Goal: Transaction & Acquisition: Book appointment/travel/reservation

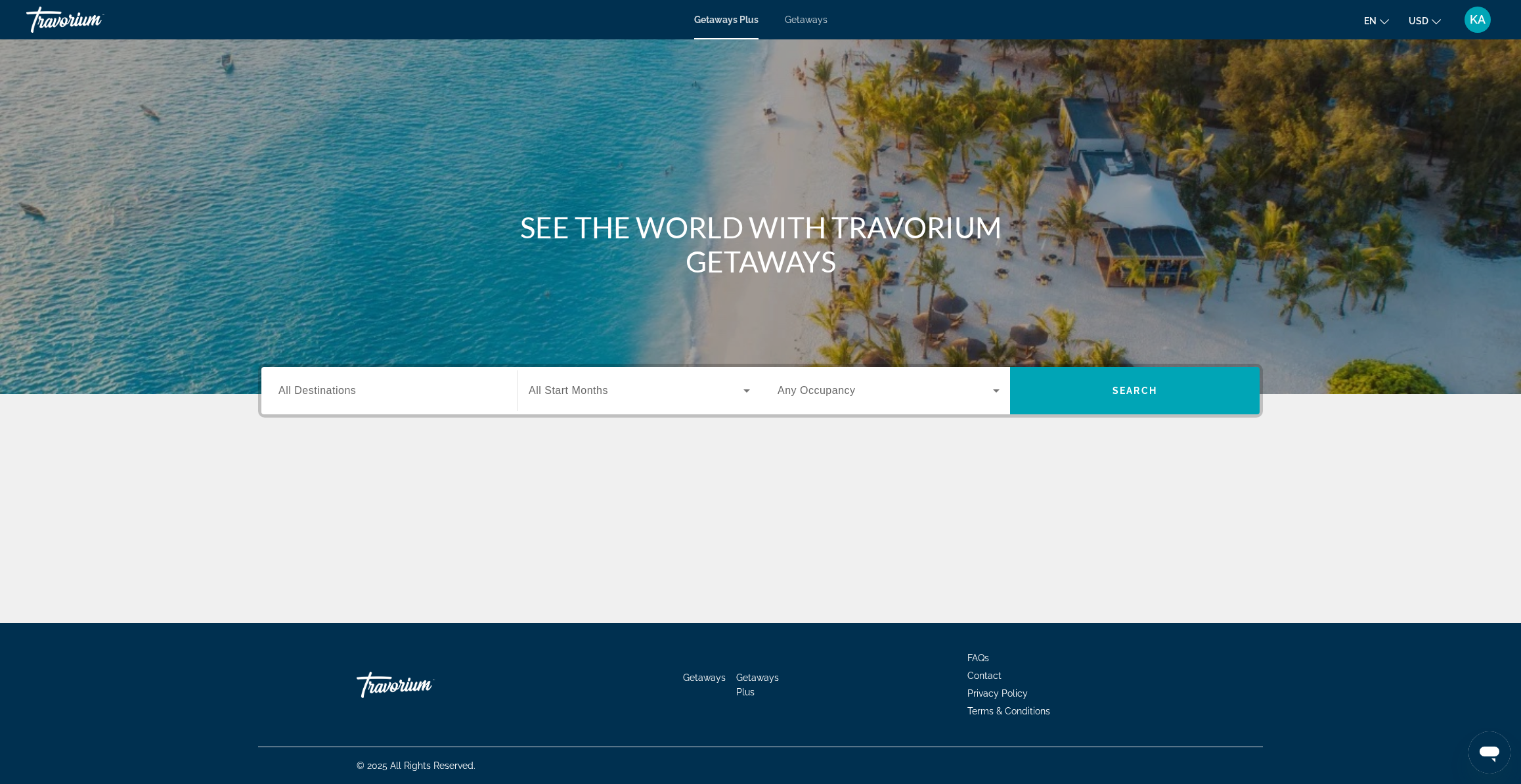
click at [806, 23] on span "Getaways" at bounding box center [806, 20] width 42 height 10
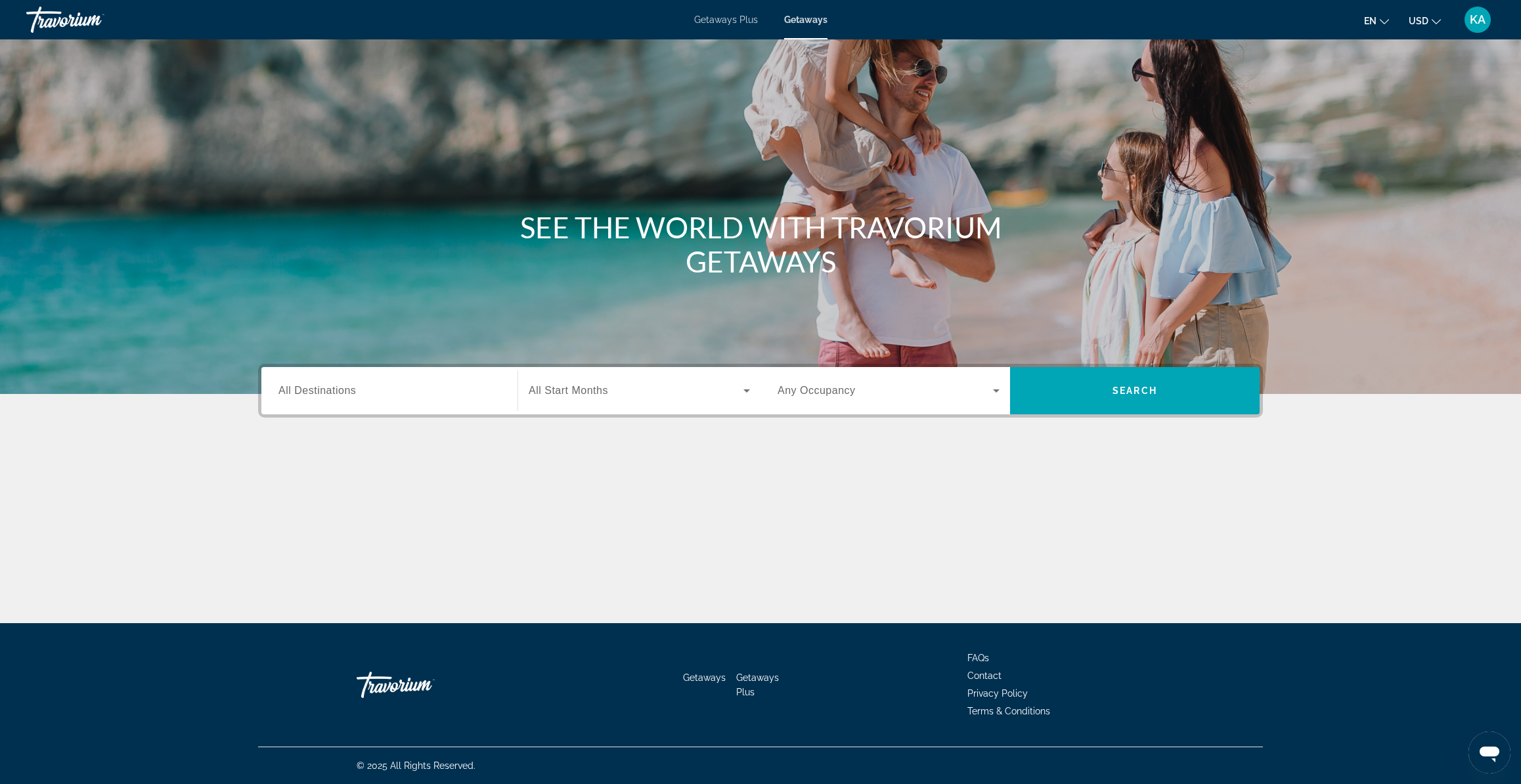
click at [328, 393] on span "All Destinations" at bounding box center [318, 390] width 78 height 11
click at [328, 393] on input "Destination All Destinations" at bounding box center [390, 391] width 222 height 16
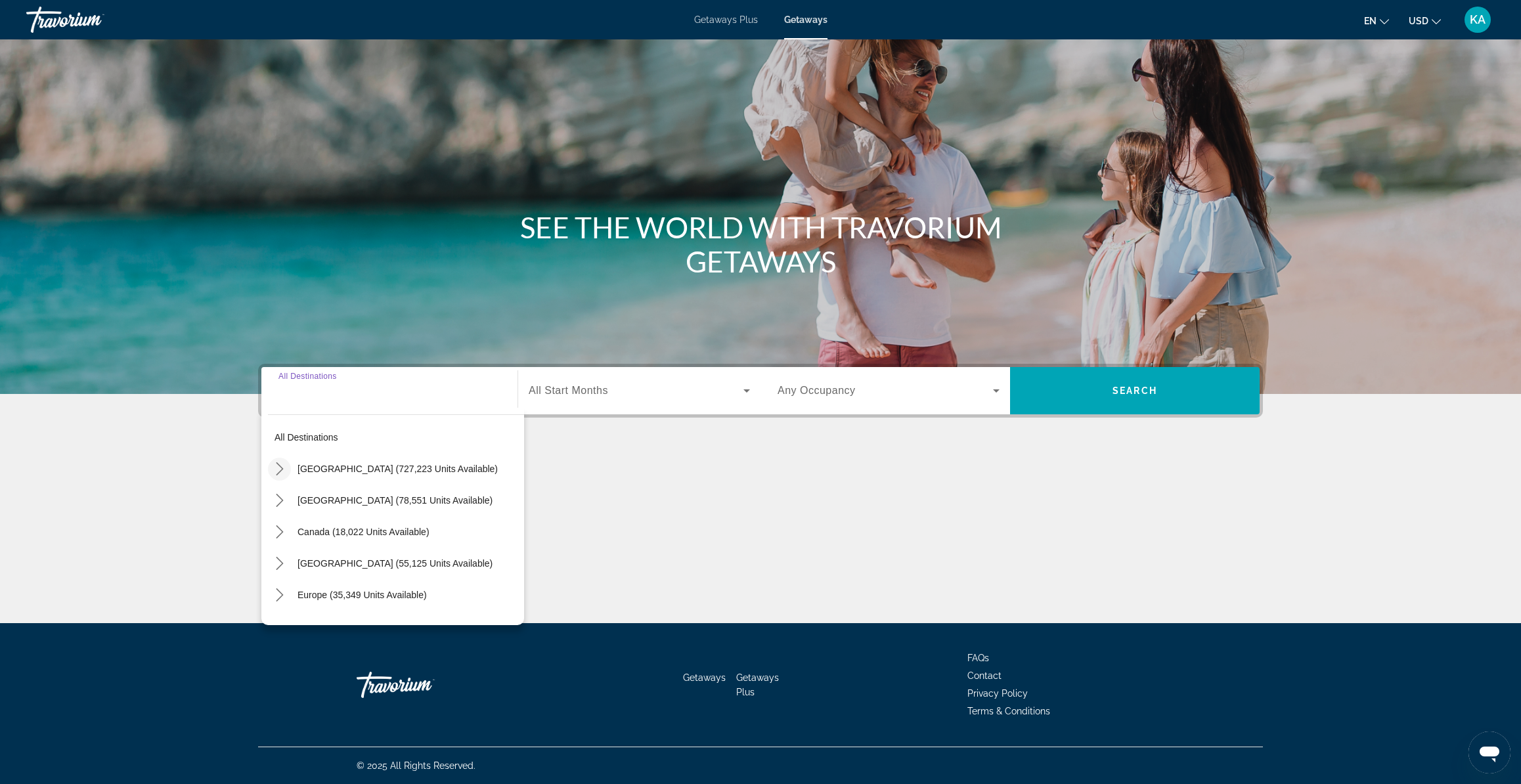
click at [279, 466] on icon "Toggle United States (727,223 units available) submenu" at bounding box center [280, 468] width 13 height 13
click at [285, 511] on mat-icon "Toggle California (94,912 units available) submenu" at bounding box center [293, 511] width 23 height 23
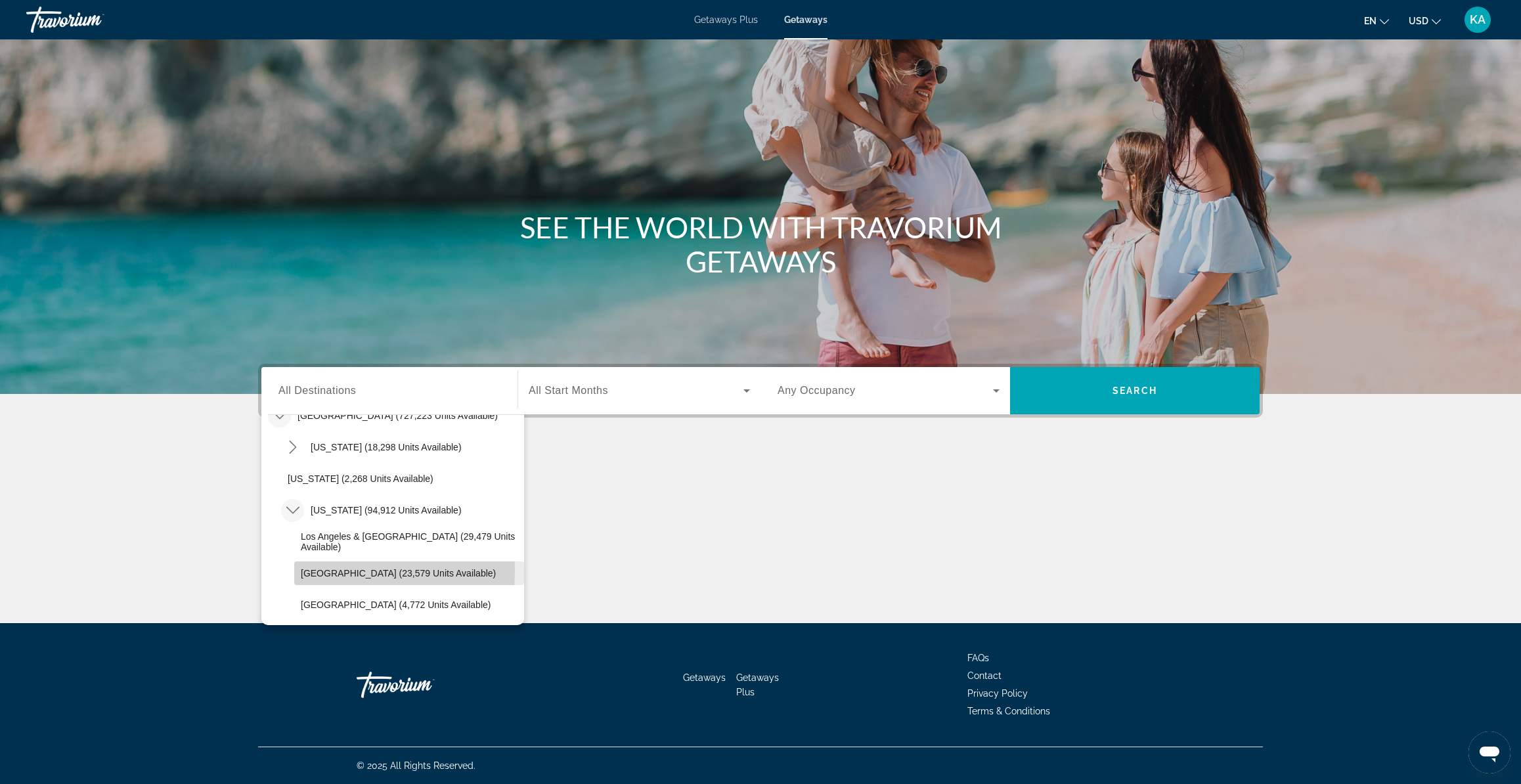
click at [325, 571] on span "[GEOGRAPHIC_DATA] (23,579 units available)" at bounding box center [398, 573] width 195 height 10
type input "**********"
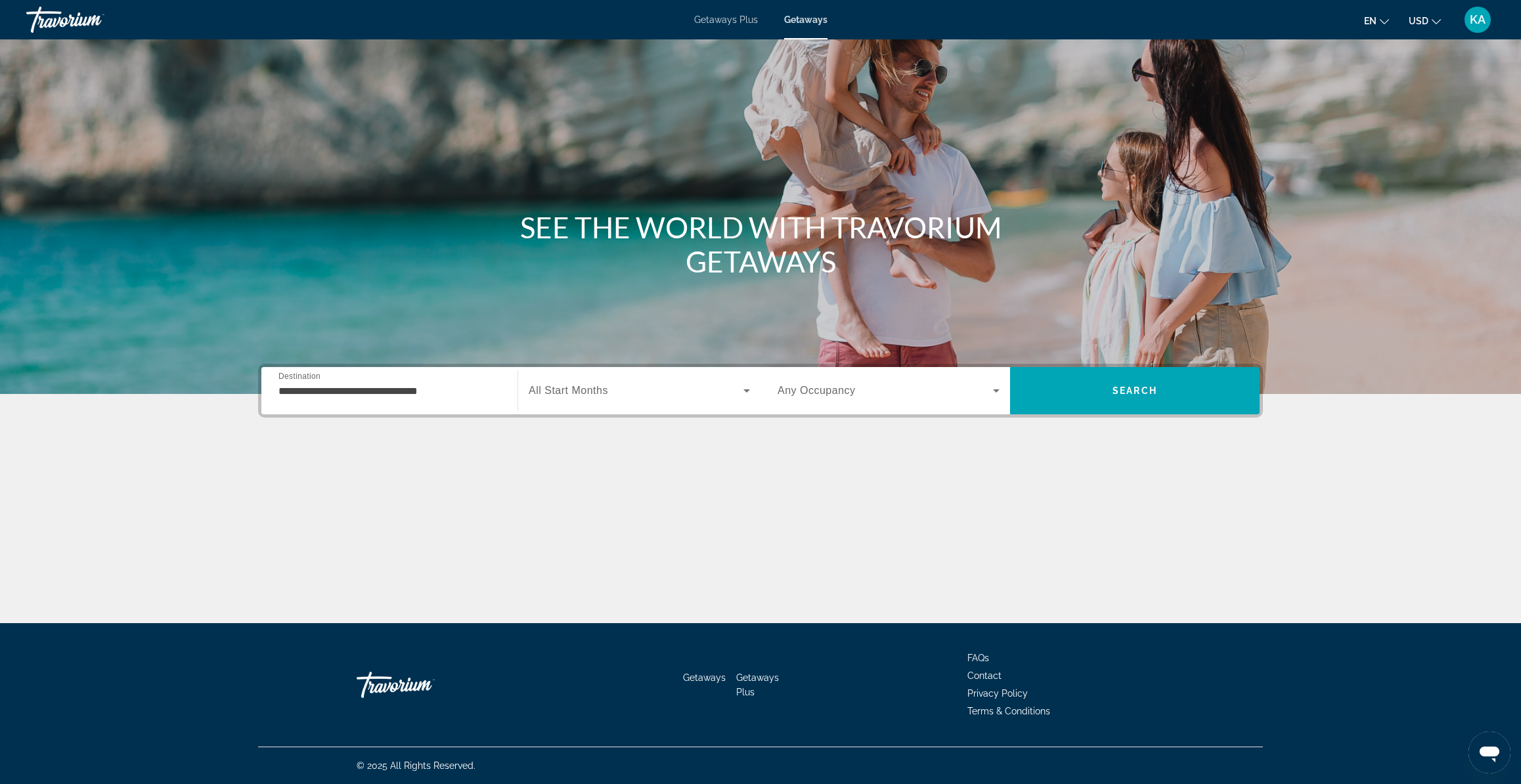
click at [596, 388] on span "All Start Months" at bounding box center [569, 390] width 80 height 11
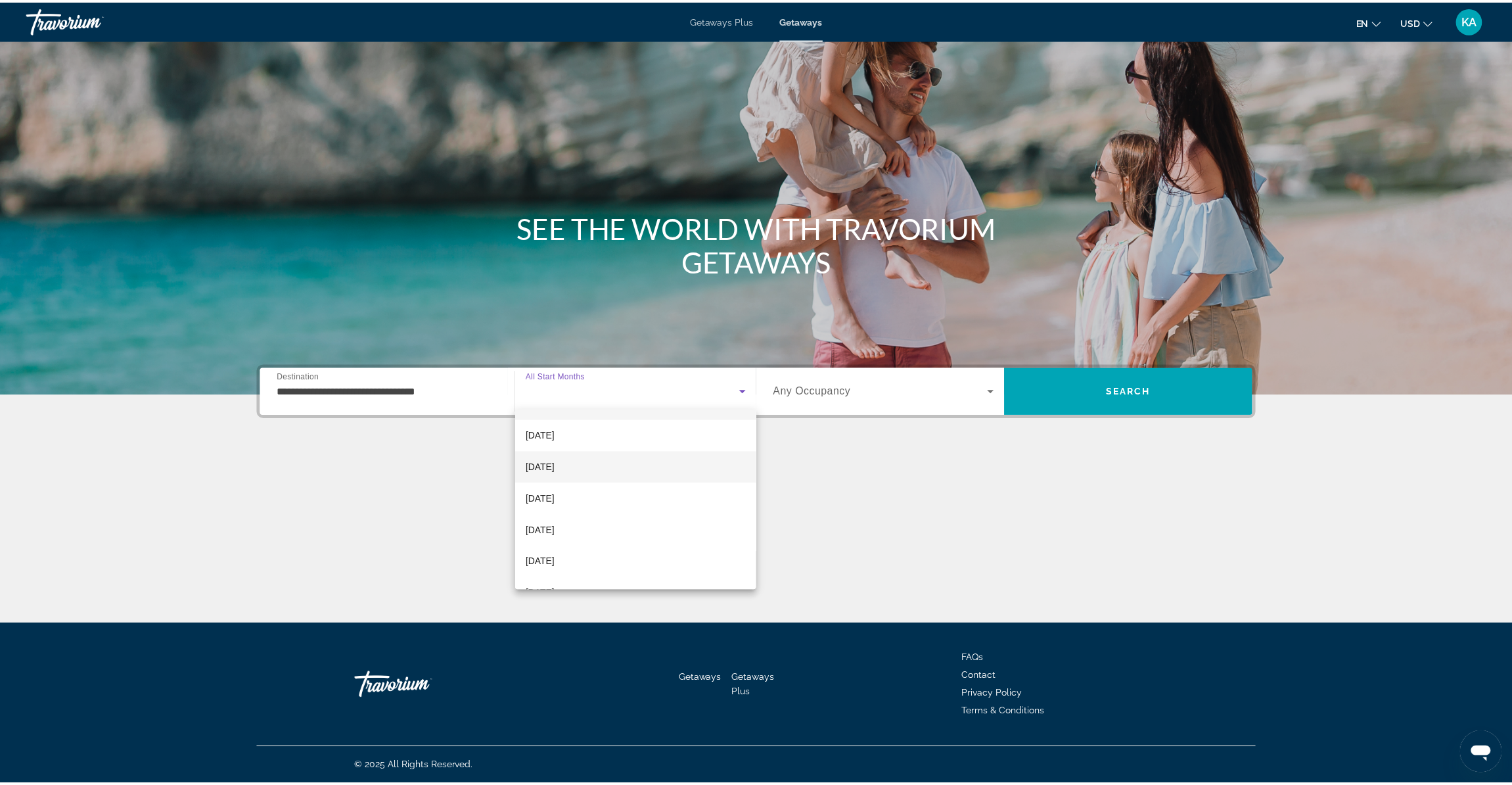
scroll to position [36, 0]
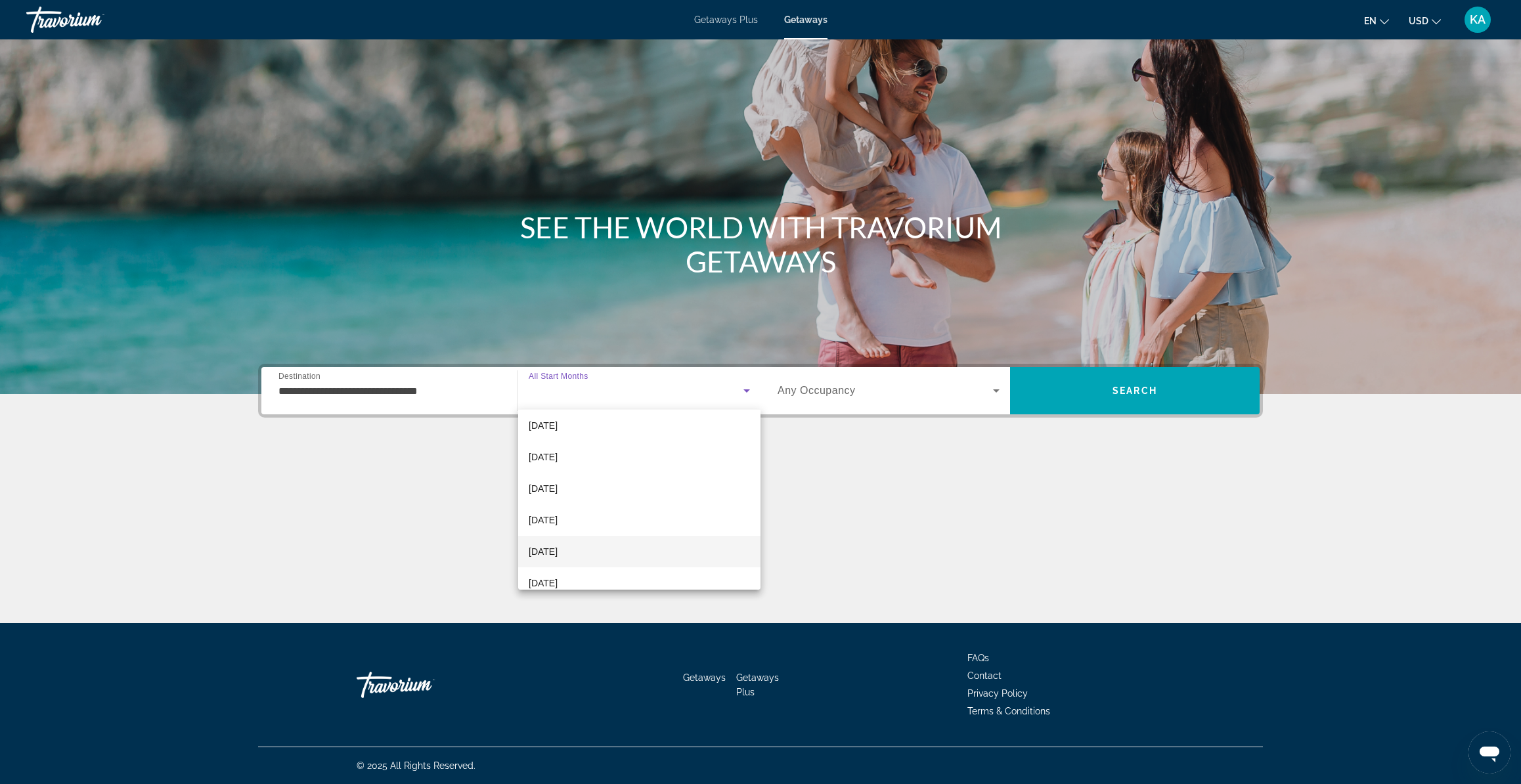
click at [590, 549] on mat-option "[DATE]" at bounding box center [640, 551] width 242 height 31
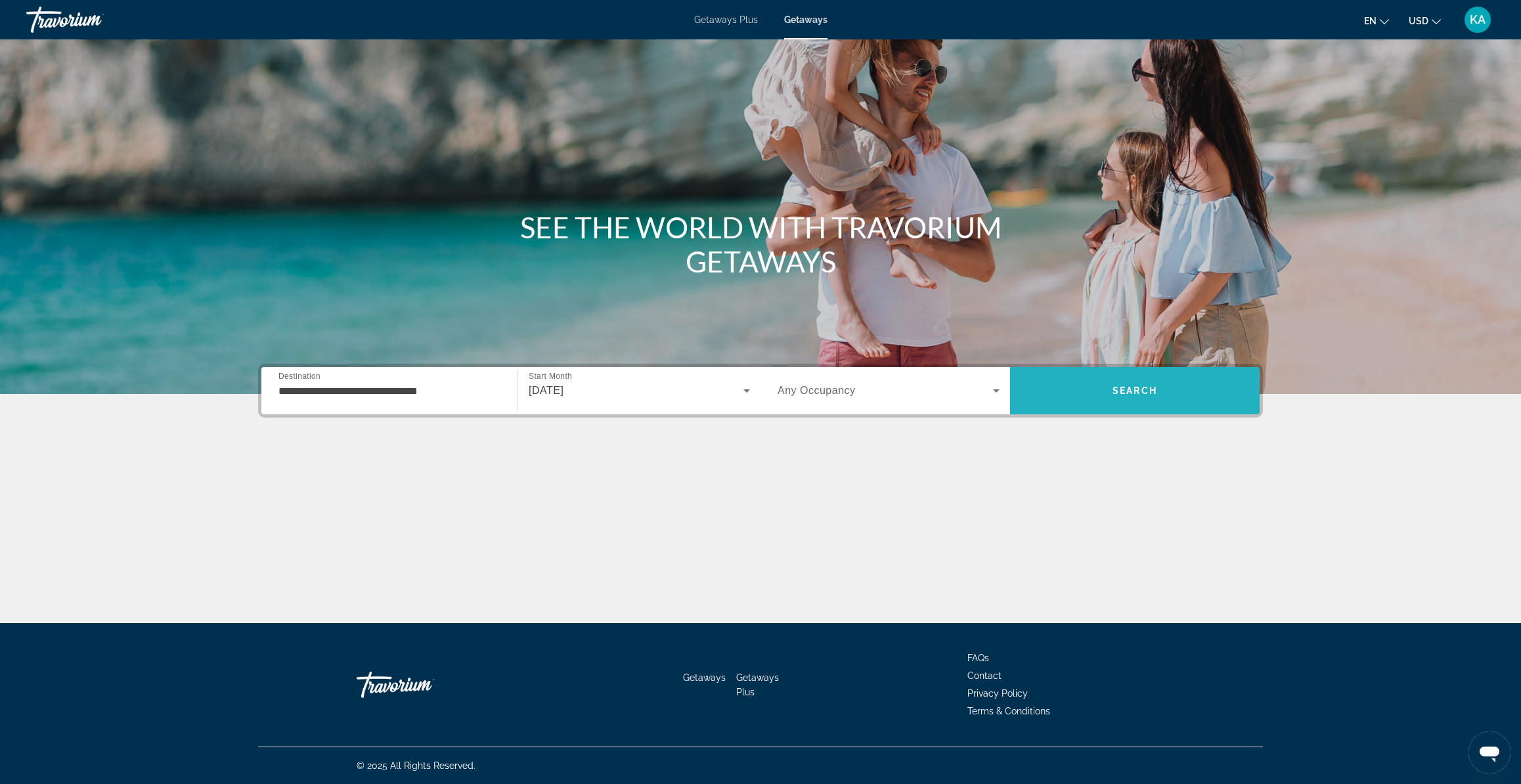
click at [1101, 392] on span "Search" at bounding box center [1135, 390] width 249 height 31
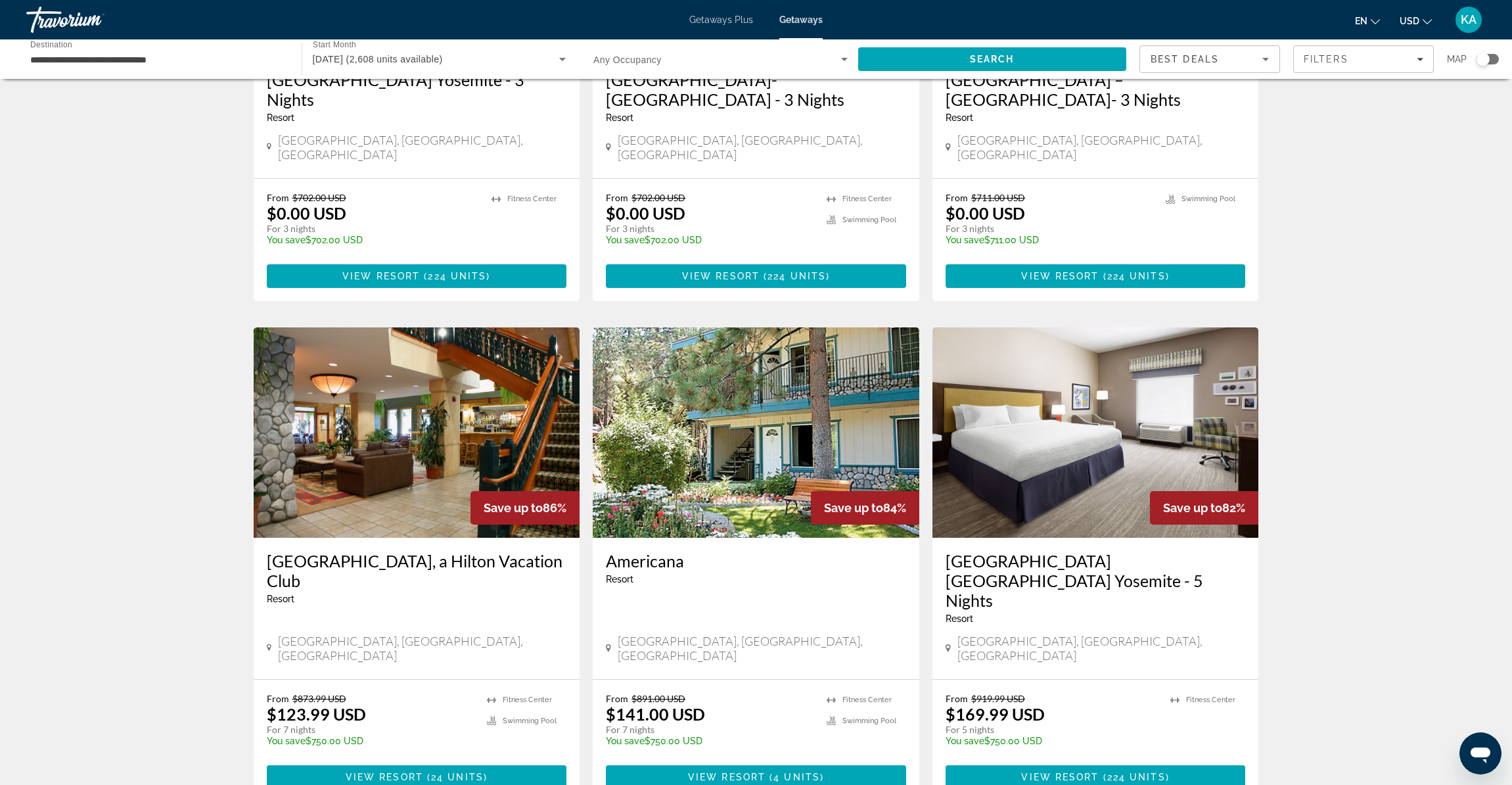
scroll to position [393, 0]
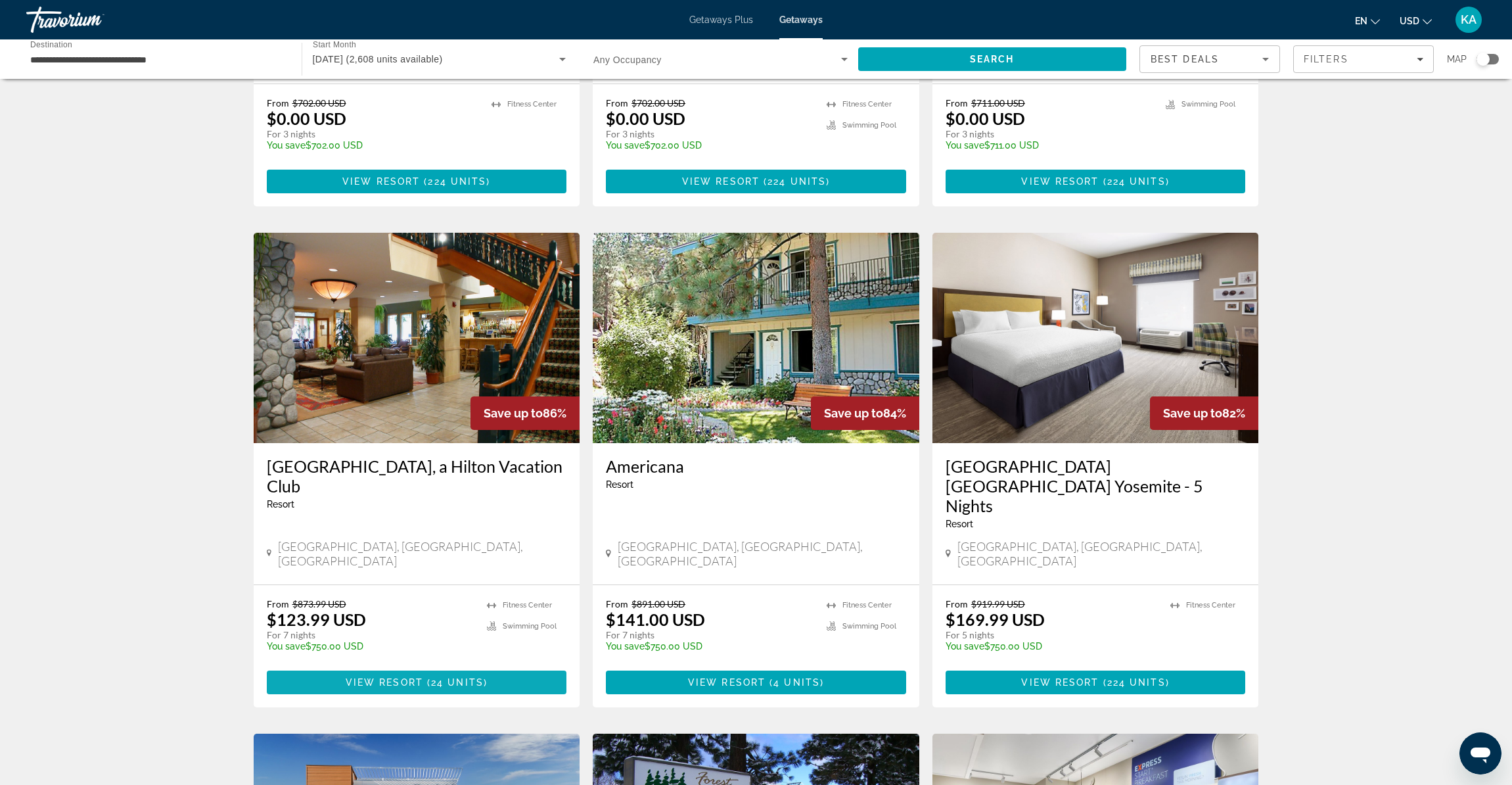
click at [430, 678] on span "( 24 units )" at bounding box center [456, 683] width 64 height 10
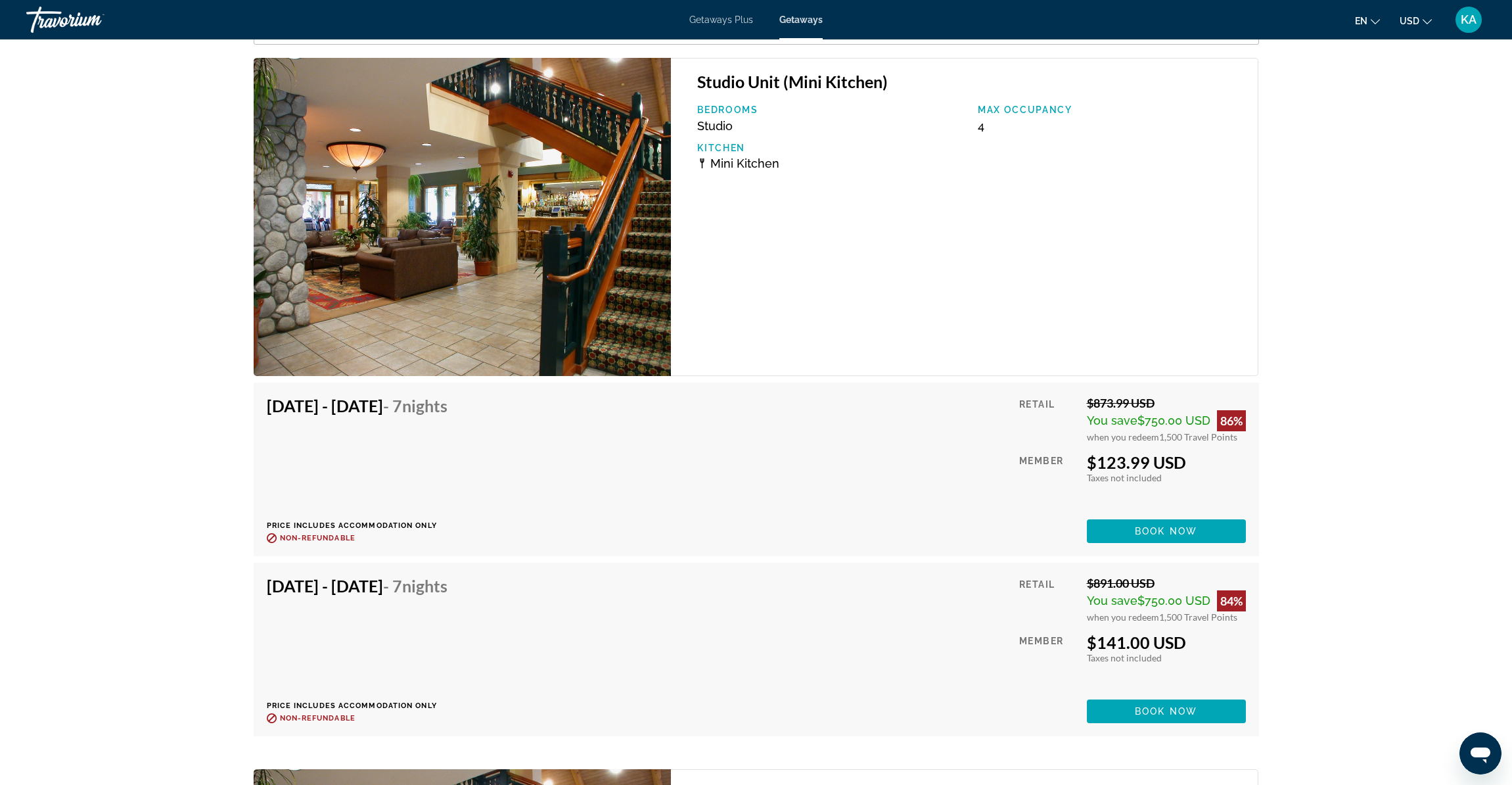
scroll to position [2317, 0]
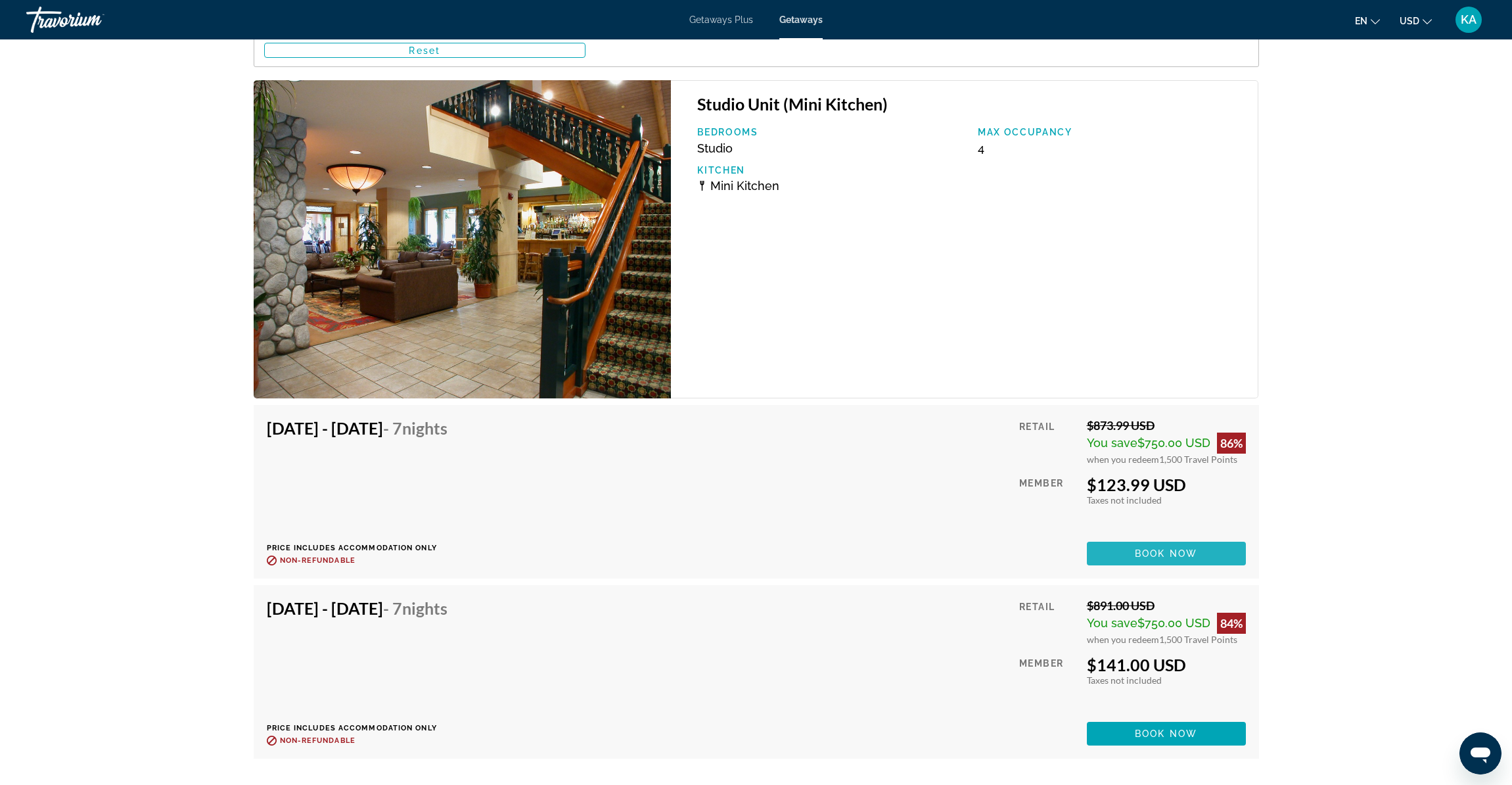
click at [1178, 555] on span "Book now" at bounding box center [1166, 554] width 62 height 10
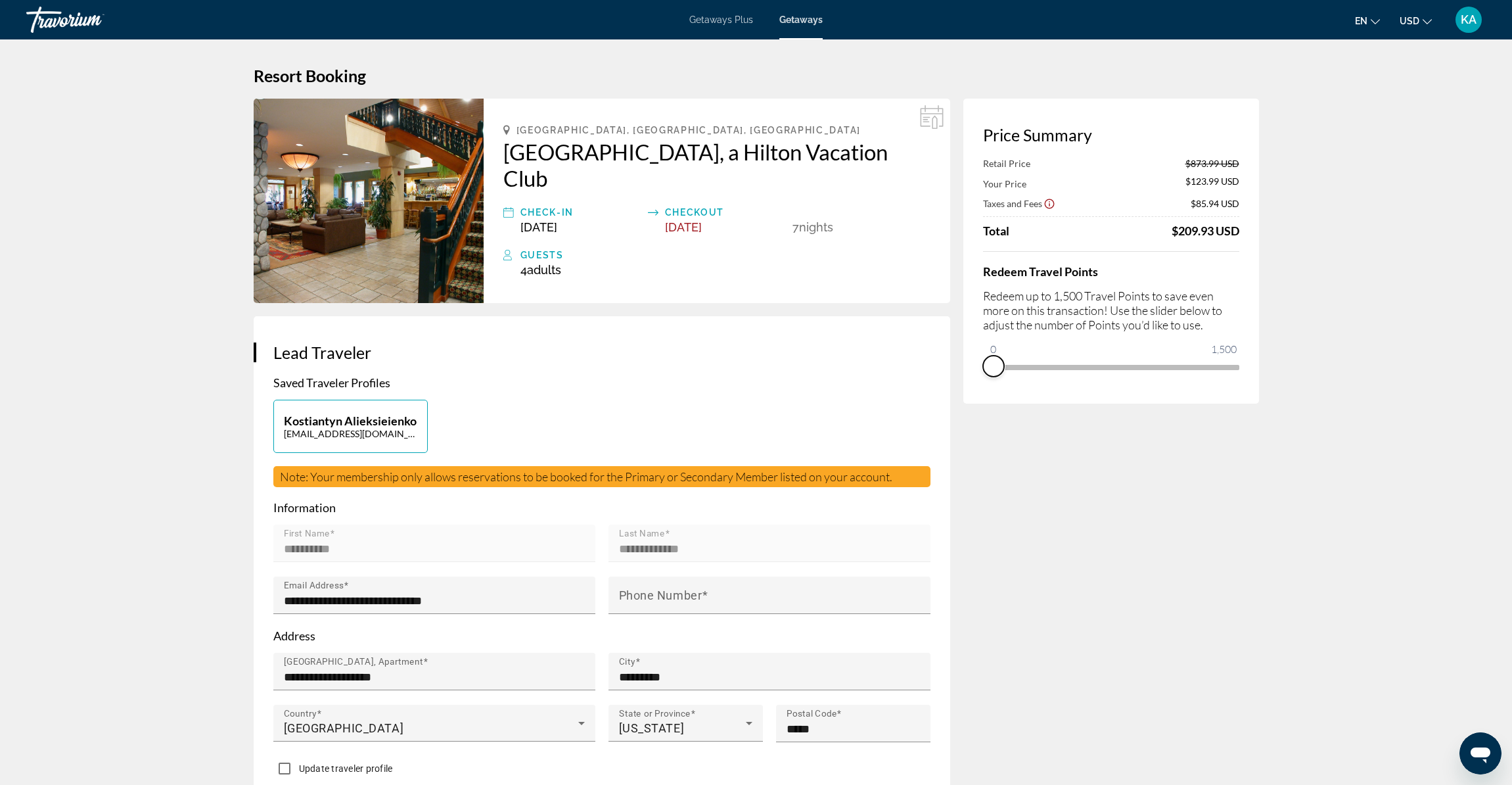
drag, startPoint x: 1226, startPoint y: 388, endPoint x: 974, endPoint y: 381, distance: 252.1
click at [974, 381] on div "Price Summary Retail Price $873.99 USD Your Price $123.99 USD Taxes and Fees $8…" at bounding box center [1110, 251] width 295 height 305
drag, startPoint x: 1001, startPoint y: 355, endPoint x: 1013, endPoint y: 356, distance: 12.0
click at [1013, 365] on ngx-slider "0 1,500 128" at bounding box center [1111, 366] width 256 height 3
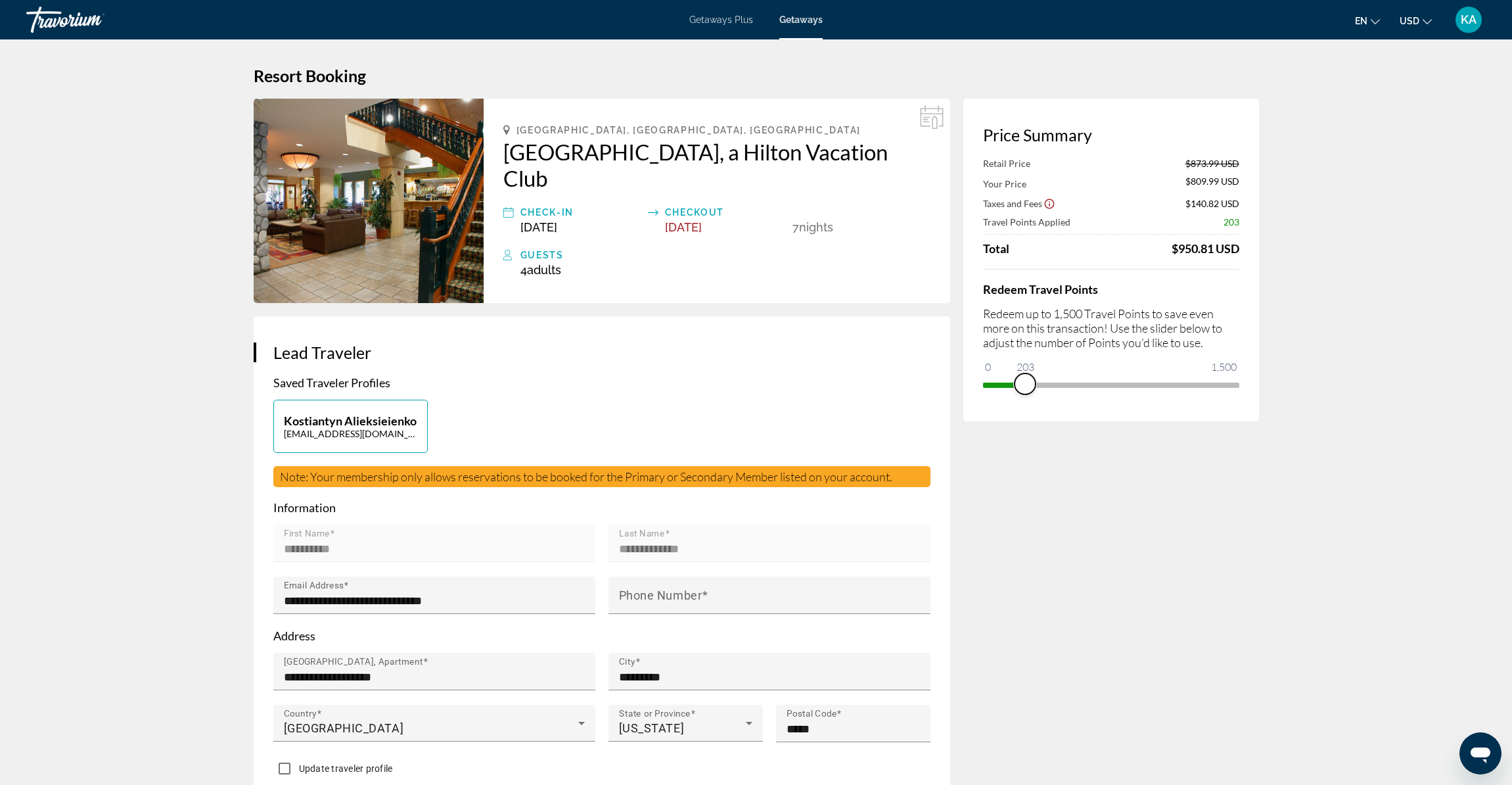
drag, startPoint x: 1015, startPoint y: 387, endPoint x: 1025, endPoint y: 386, distance: 10.0
click at [1025, 386] on span "ngx-slider" at bounding box center [1025, 384] width 21 height 21
click at [1027, 350] on p "Redeem up to 1,500 Travel Points to save even more on this transaction! Use the…" at bounding box center [1111, 328] width 256 height 43
drag, startPoint x: 1025, startPoint y: 390, endPoint x: 1250, endPoint y: 411, distance: 226.0
click at [1250, 411] on div "Price Summary Retail Price $873.99 USD Your Price $772.49 USD Taxes and Fees $1…" at bounding box center [1110, 260] width 295 height 323
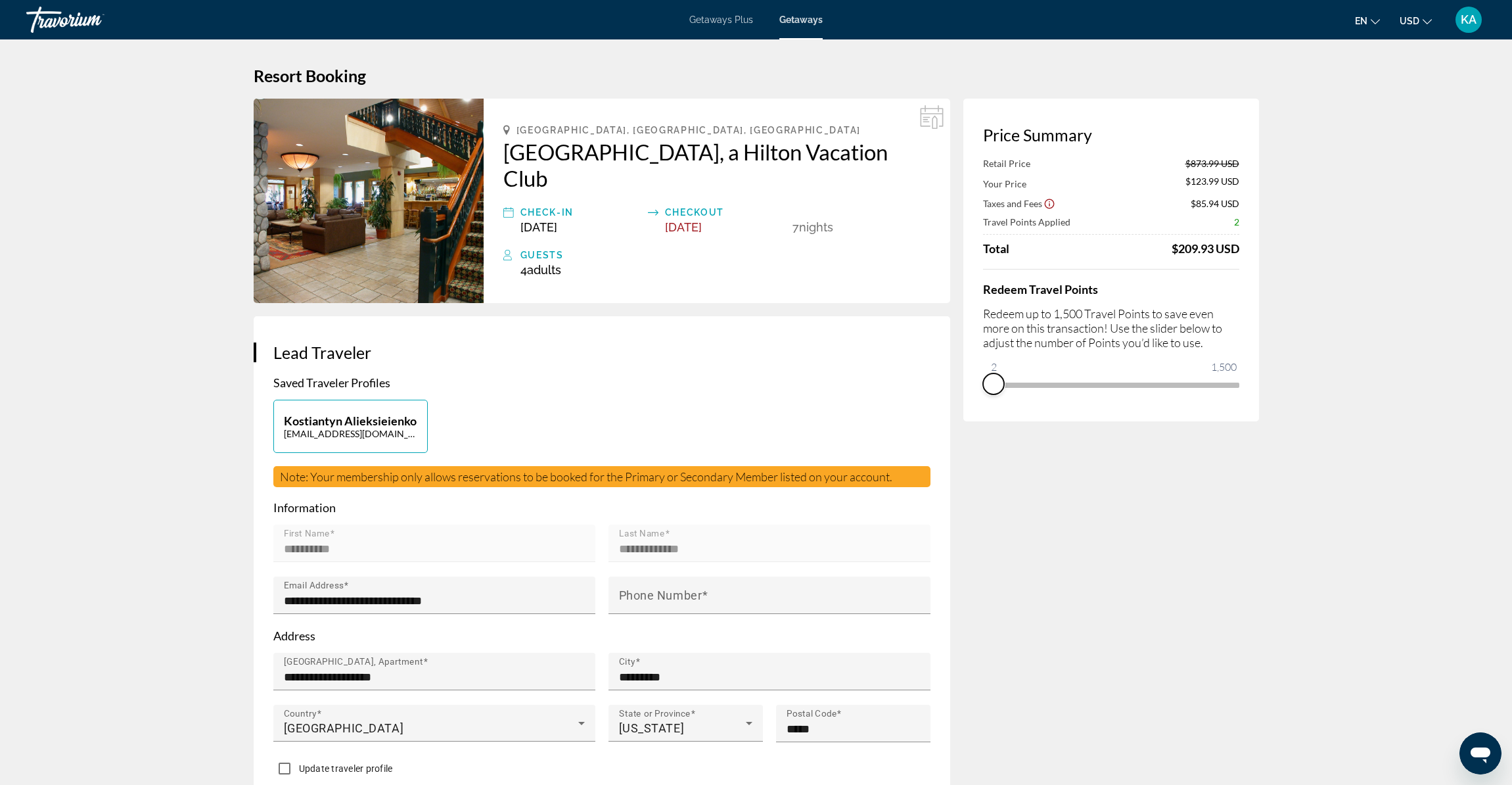
drag, startPoint x: 1225, startPoint y: 388, endPoint x: 978, endPoint y: 393, distance: 247.1
click at [978, 393] on div "Price Summary Retail Price $873.99 USD Your Price $123.99 USD Taxes and Fees $8…" at bounding box center [1110, 260] width 295 height 323
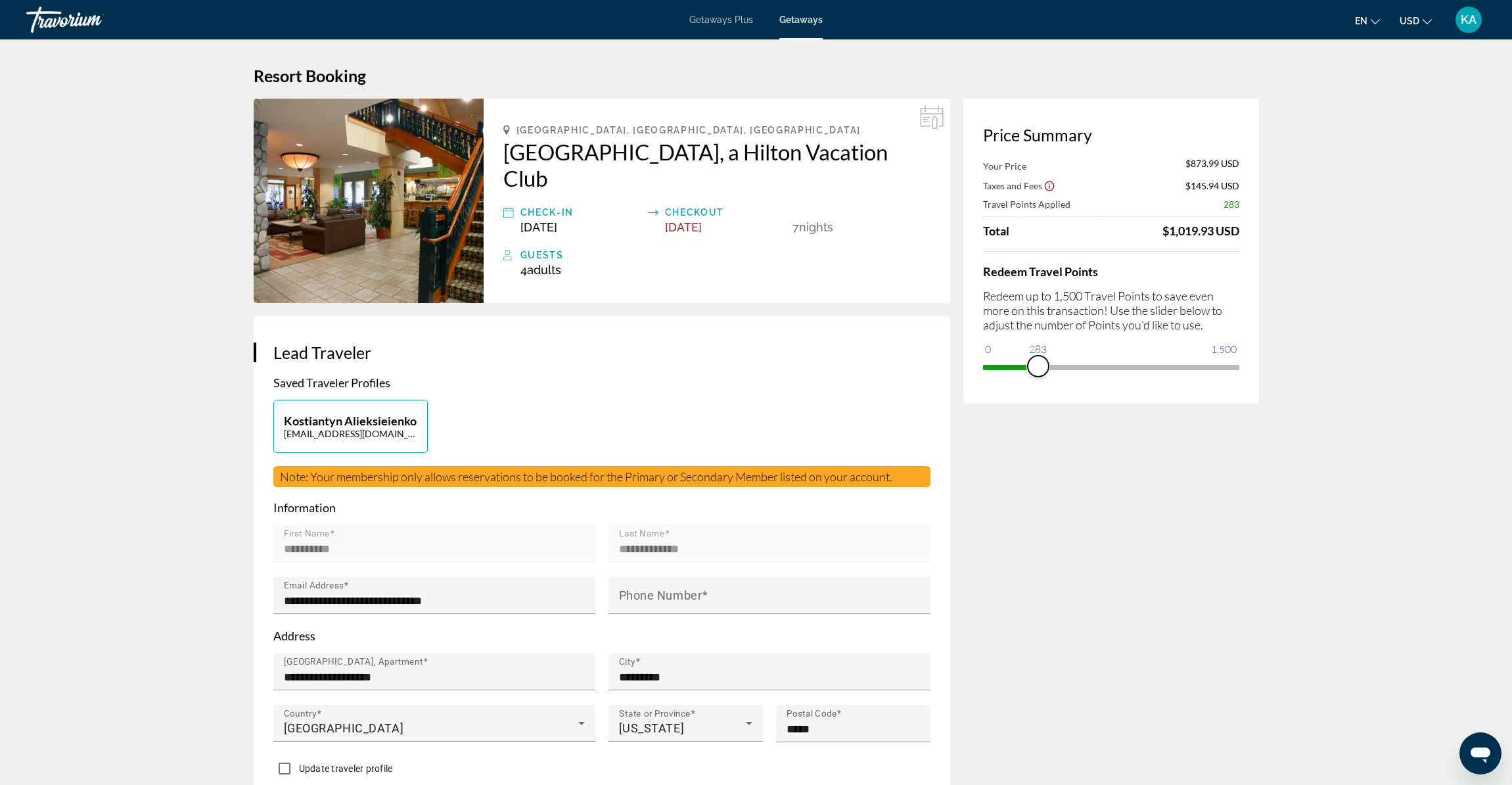
drag, startPoint x: 989, startPoint y: 356, endPoint x: 1037, endPoint y: 362, distance: 48.4
click at [1037, 362] on span "ngx-slider" at bounding box center [1038, 367] width 21 height 21
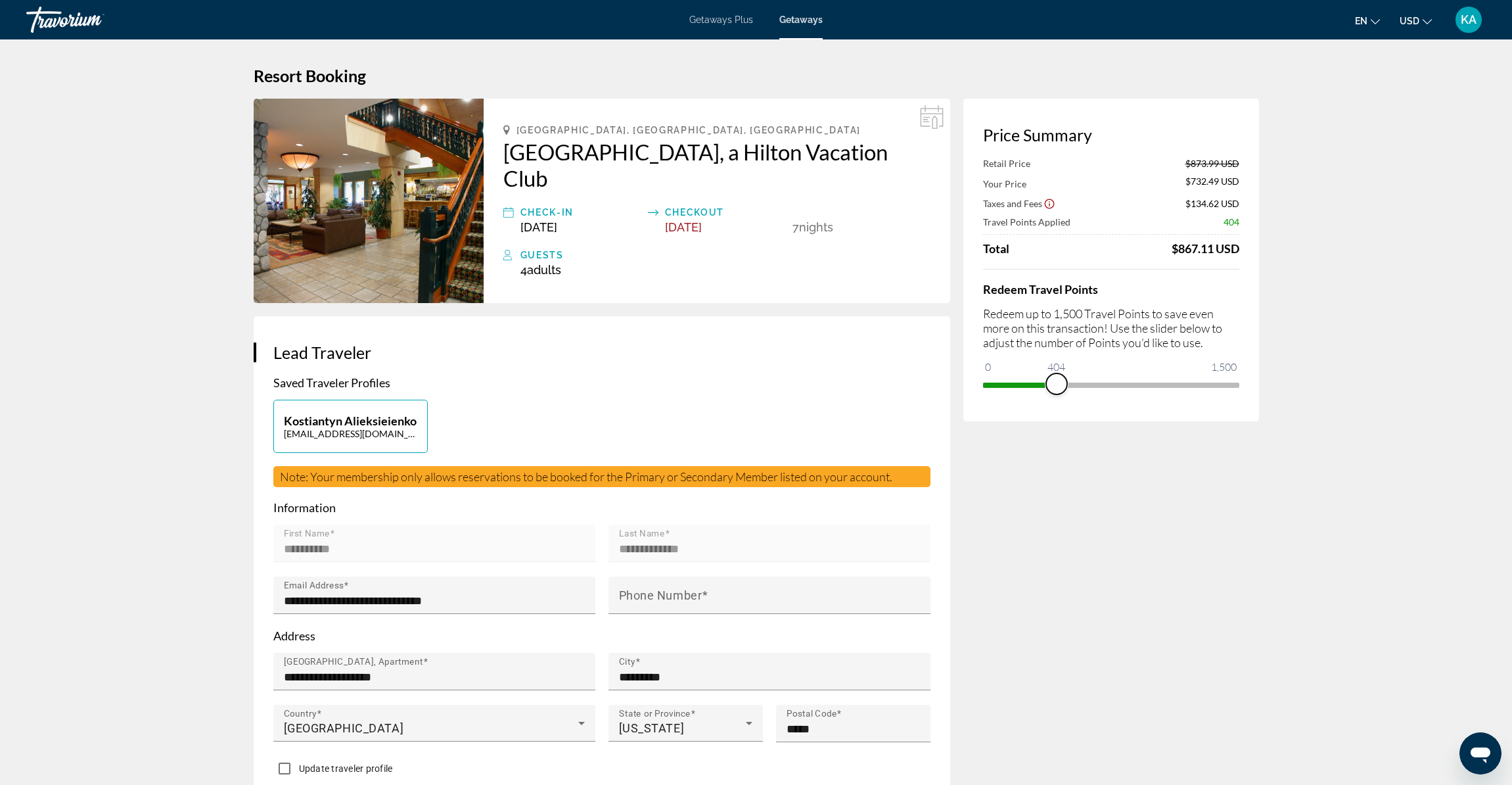
drag, startPoint x: 1047, startPoint y: 383, endPoint x: 1057, endPoint y: 383, distance: 10.0
click at [1057, 383] on span "ngx-slider" at bounding box center [1056, 384] width 21 height 21
drag, startPoint x: 1063, startPoint y: 386, endPoint x: 1241, endPoint y: 401, distance: 178.6
click at [1241, 401] on div "Price Summary Retail Price $873.99 USD Your Price $669.49 USD Taxes and Fees $1…" at bounding box center [1110, 260] width 295 height 323
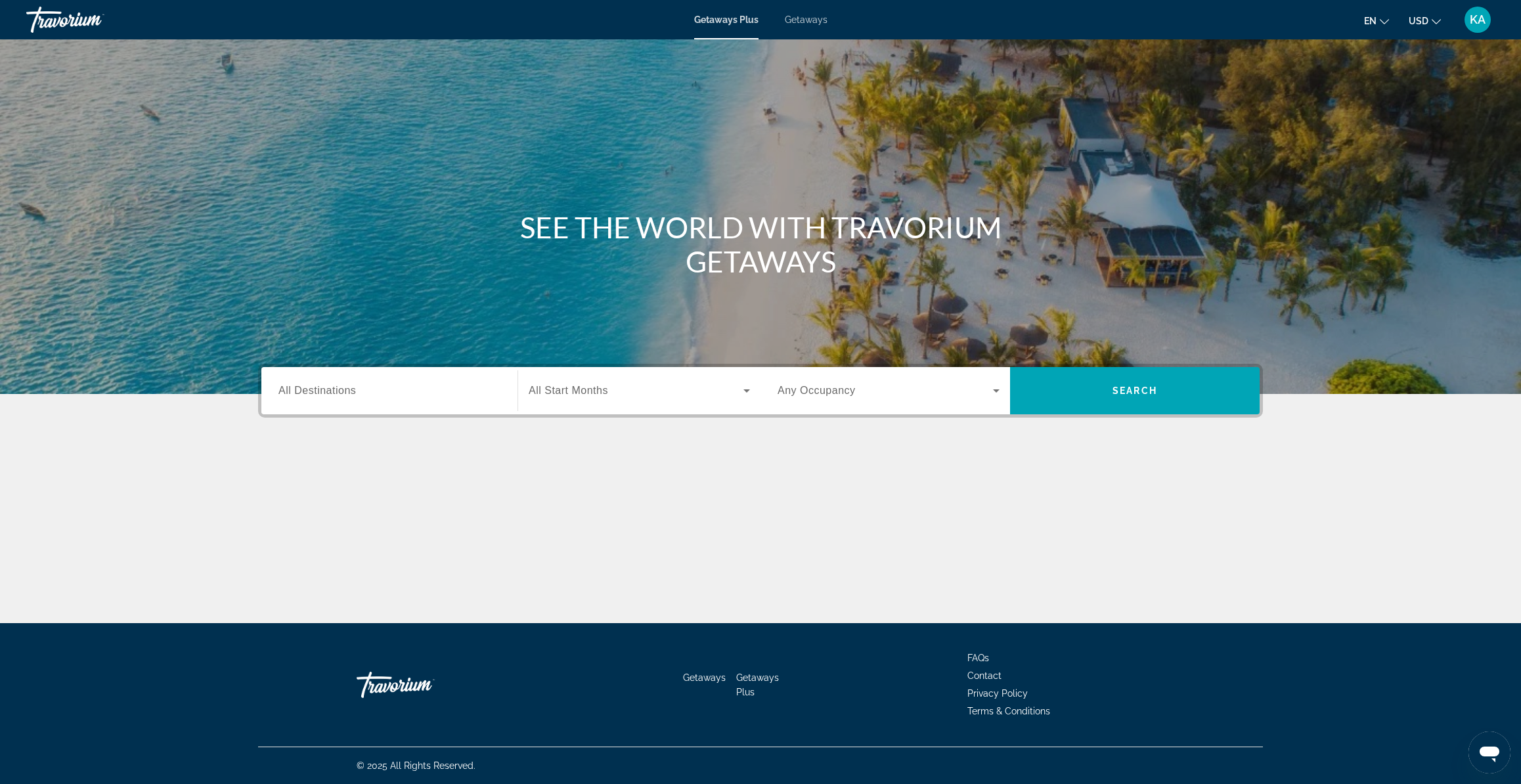
click at [794, 22] on span "Getaways" at bounding box center [806, 20] width 42 height 10
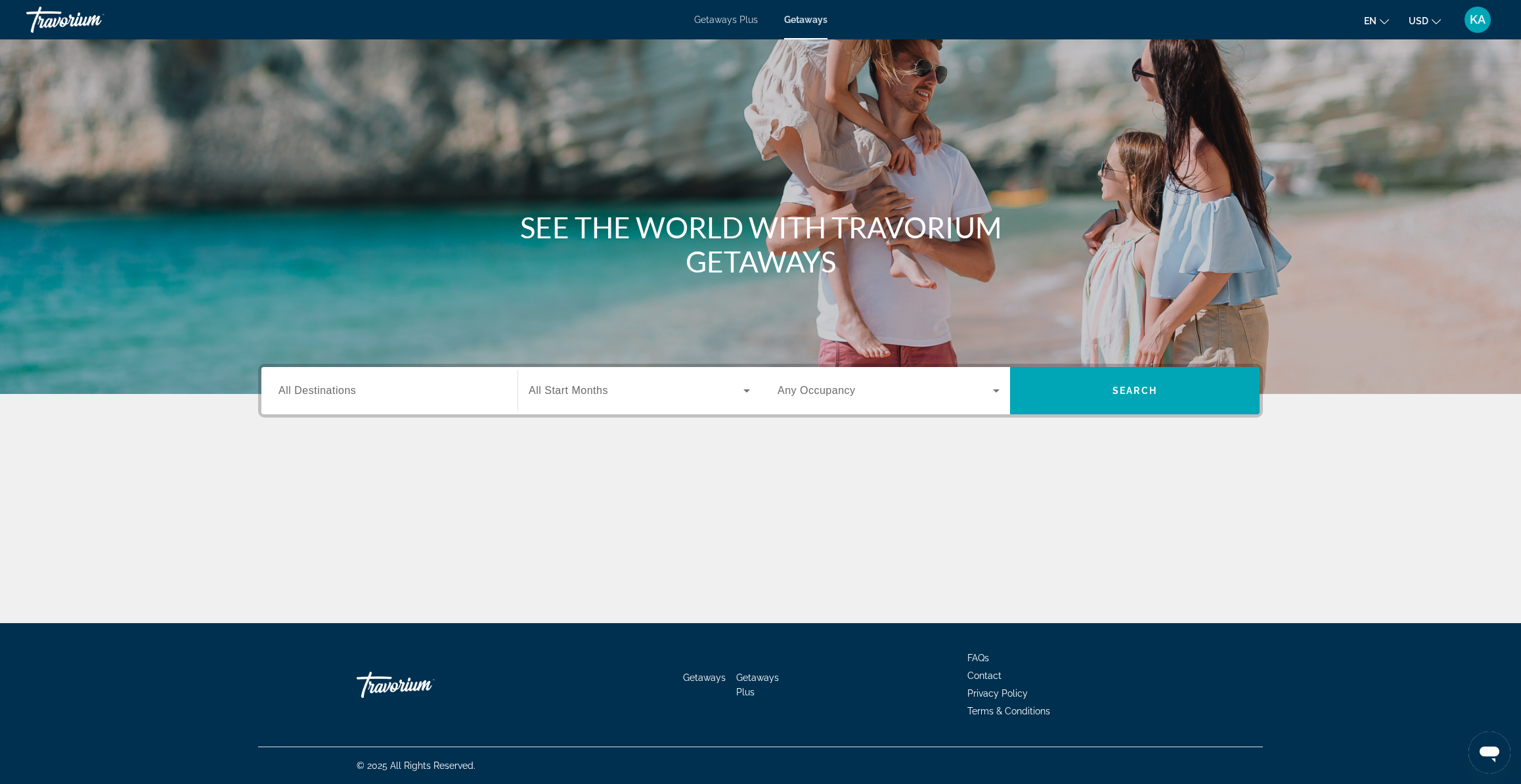
click at [340, 392] on span "All Destinations" at bounding box center [318, 390] width 78 height 11
click at [340, 392] on input "Destination All Destinations" at bounding box center [390, 391] width 222 height 16
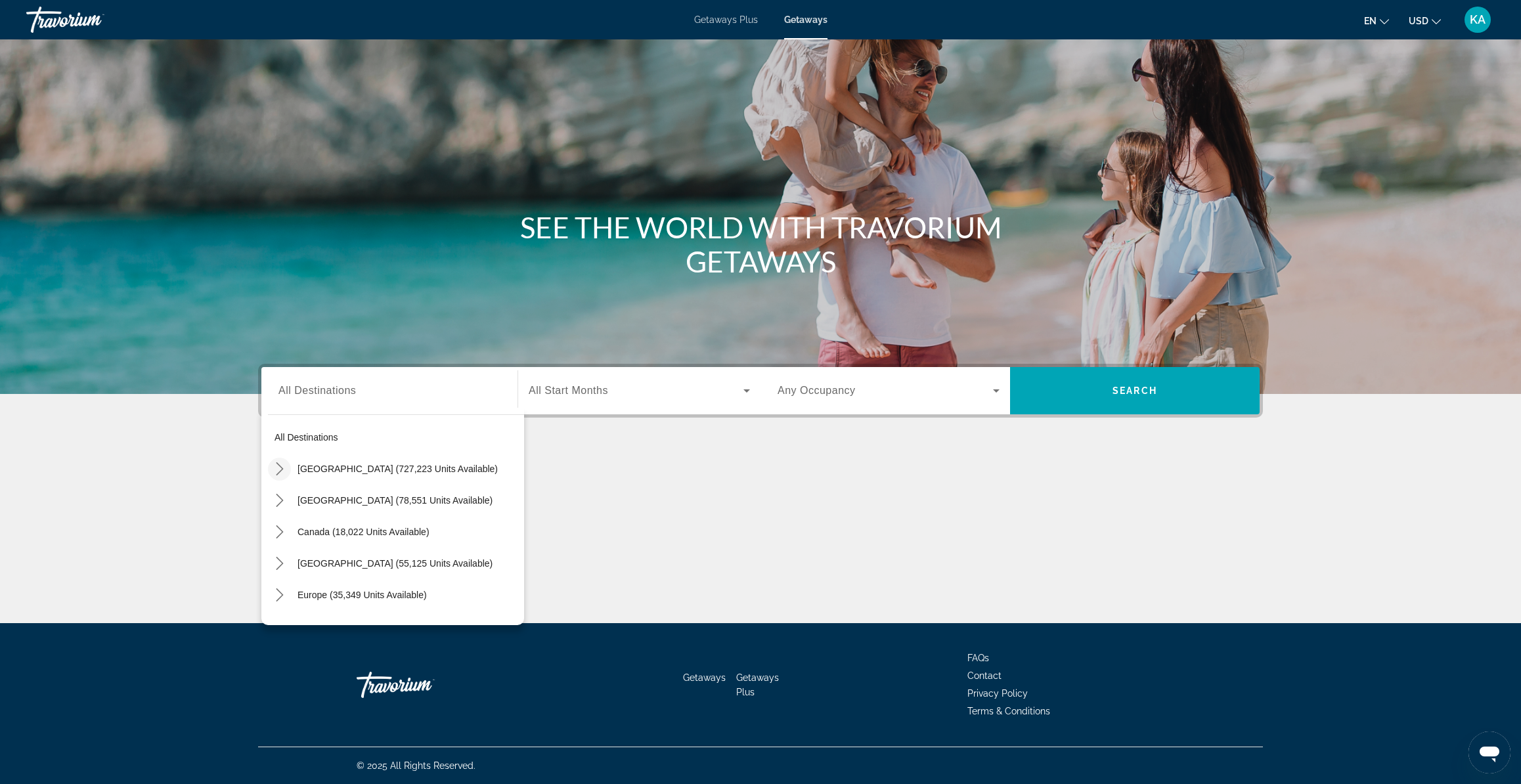
click at [280, 468] on icon "Toggle United States (727,223 units available) submenu" at bounding box center [280, 468] width 13 height 13
click at [292, 560] on icon "Toggle California (94,912 units available) submenu" at bounding box center [293, 562] width 7 height 13
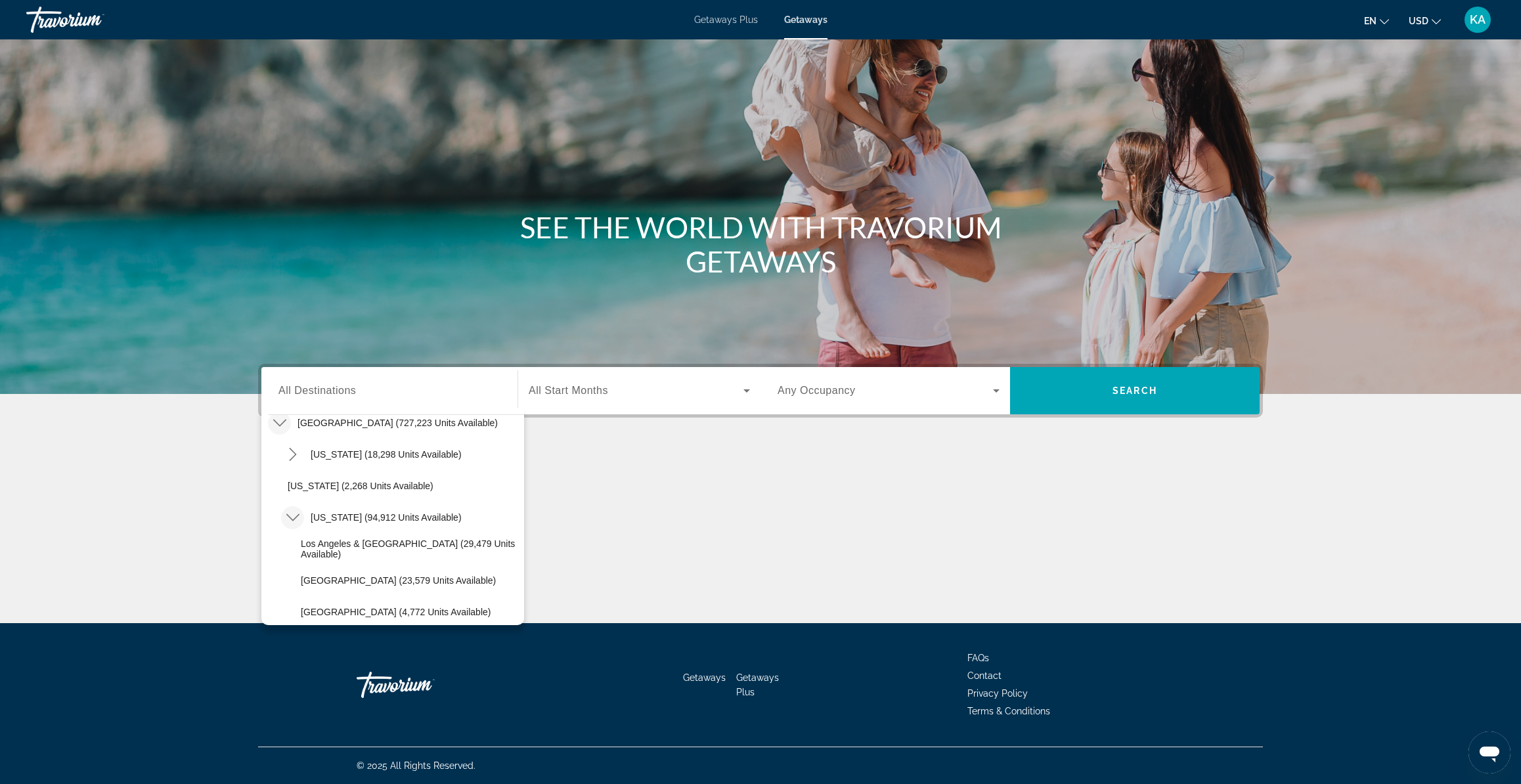
scroll to position [85, 0]
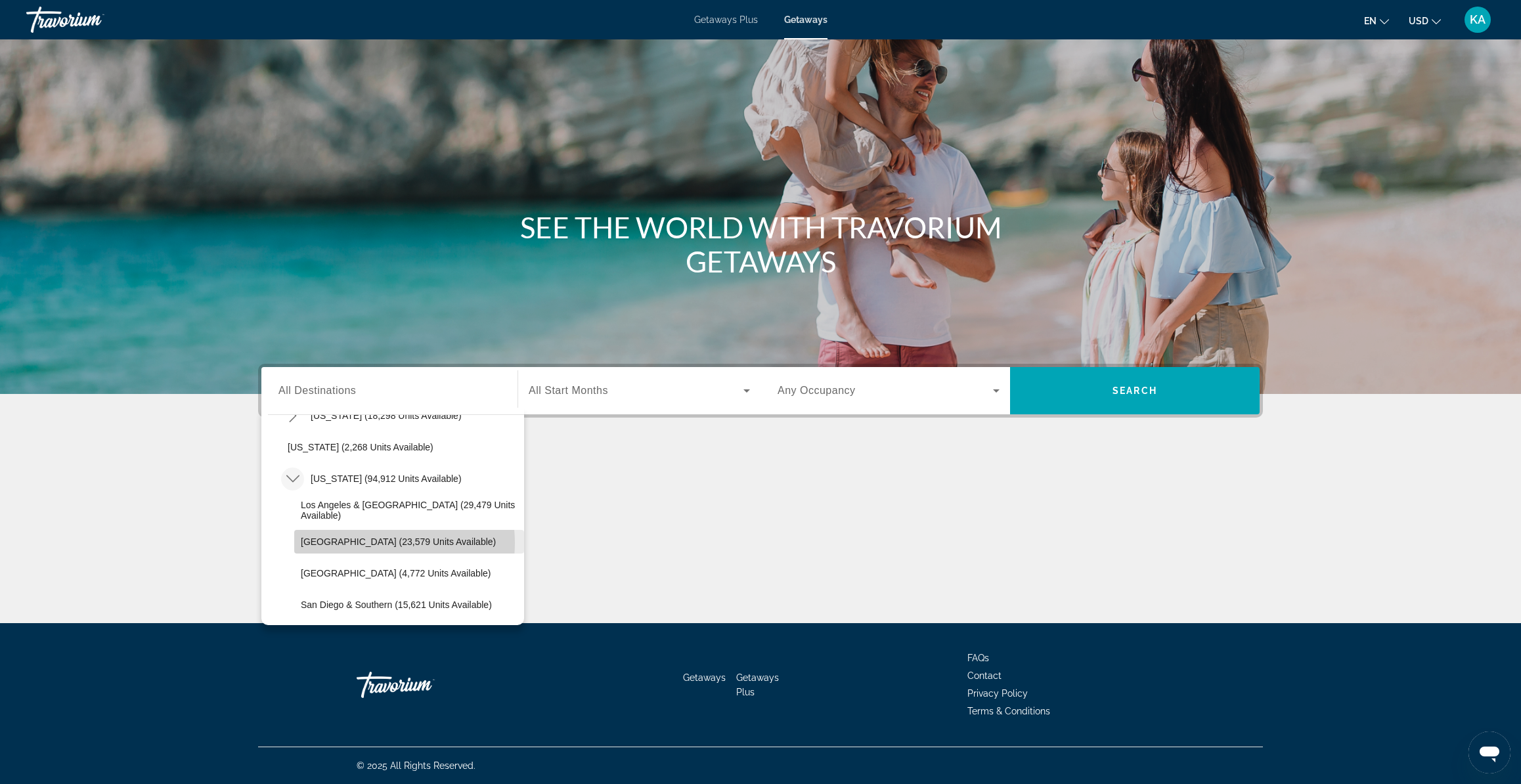
click at [371, 543] on span "[GEOGRAPHIC_DATA] (23,579 units available)" at bounding box center [398, 542] width 195 height 10
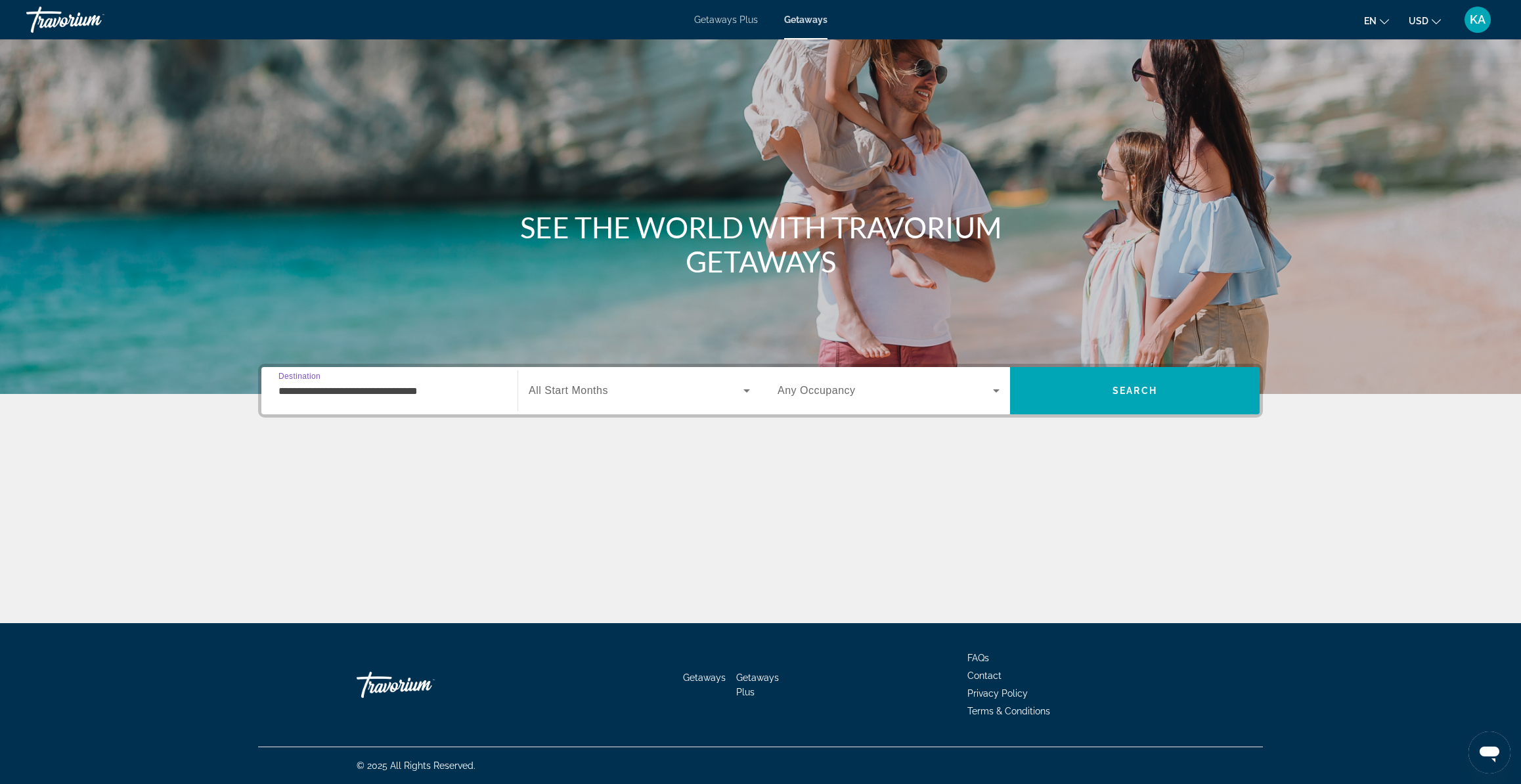
click at [347, 390] on input "**********" at bounding box center [390, 391] width 222 height 16
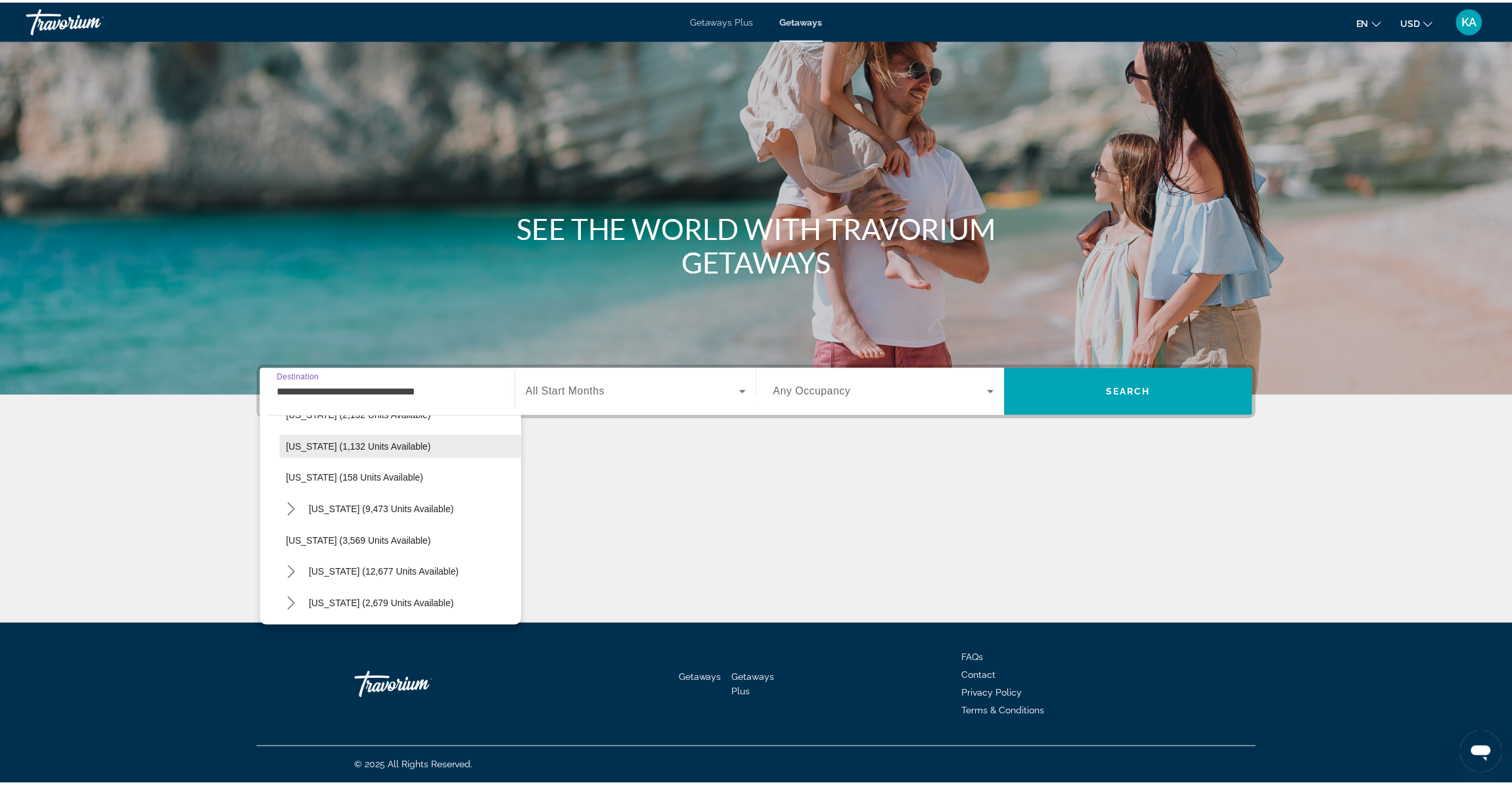
scroll to position [871, 0]
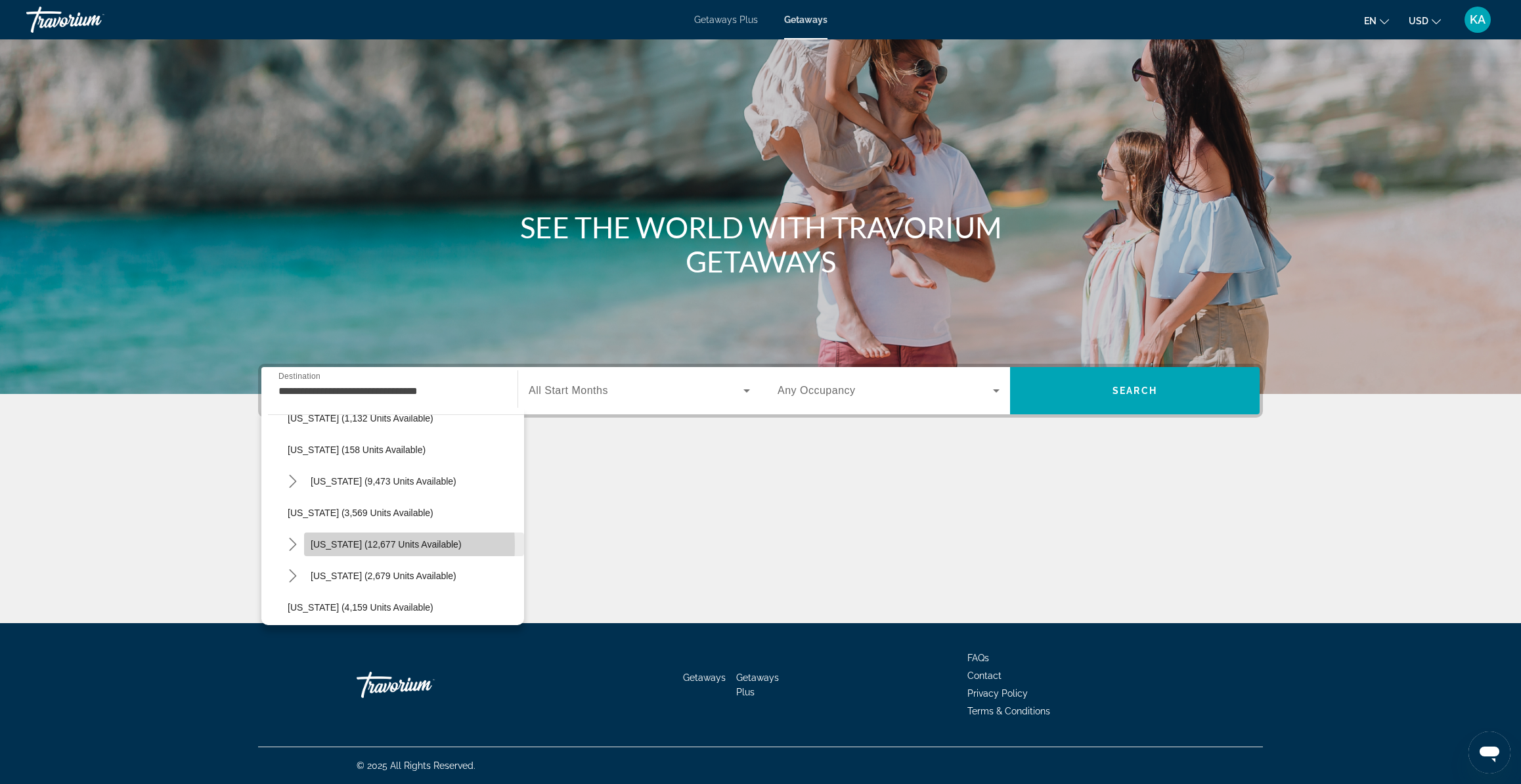
click at [328, 547] on span "[US_STATE] (12,677 units available)" at bounding box center [386, 544] width 151 height 10
type input "**********"
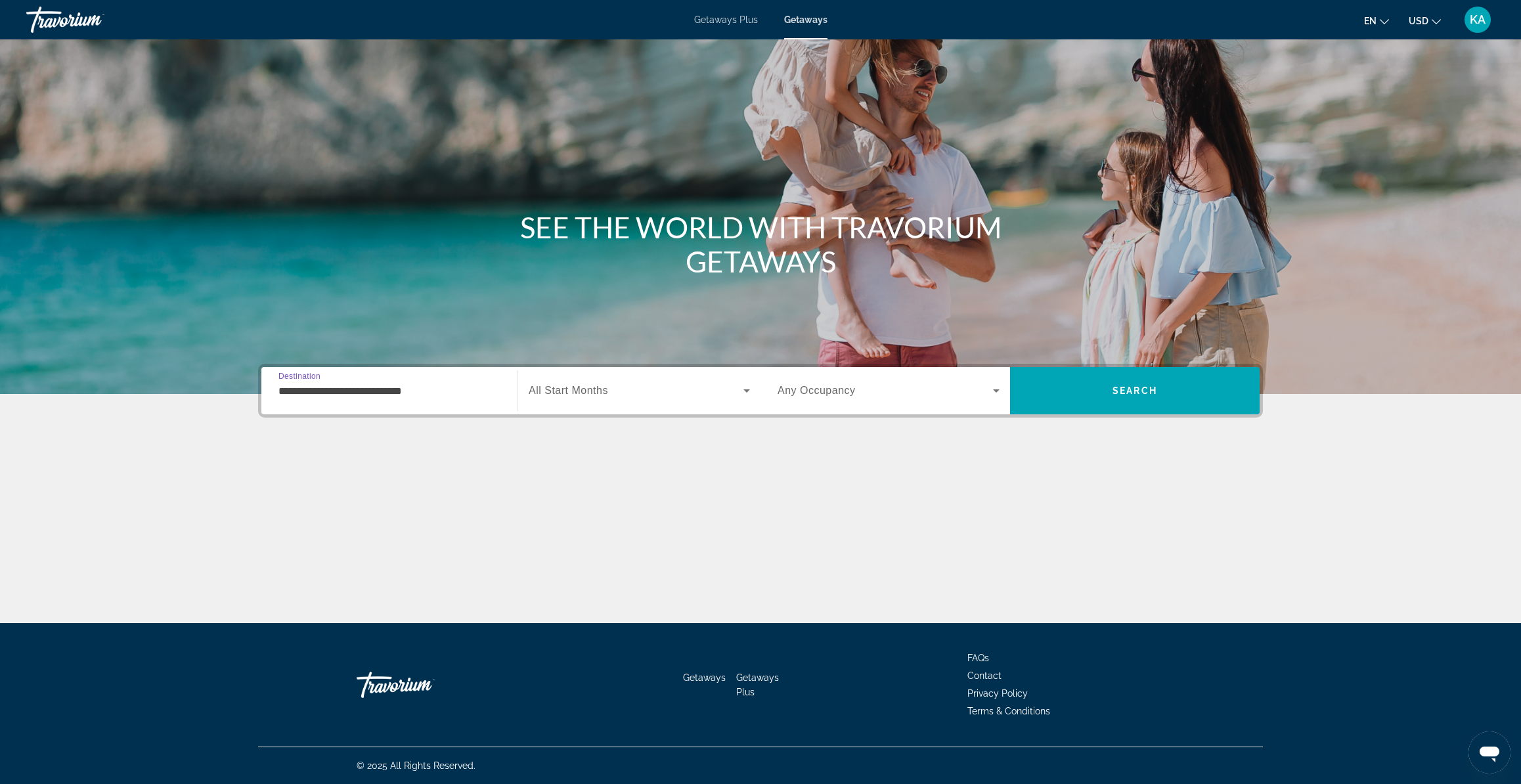
click at [573, 397] on span "Search widget" at bounding box center [636, 390] width 215 height 16
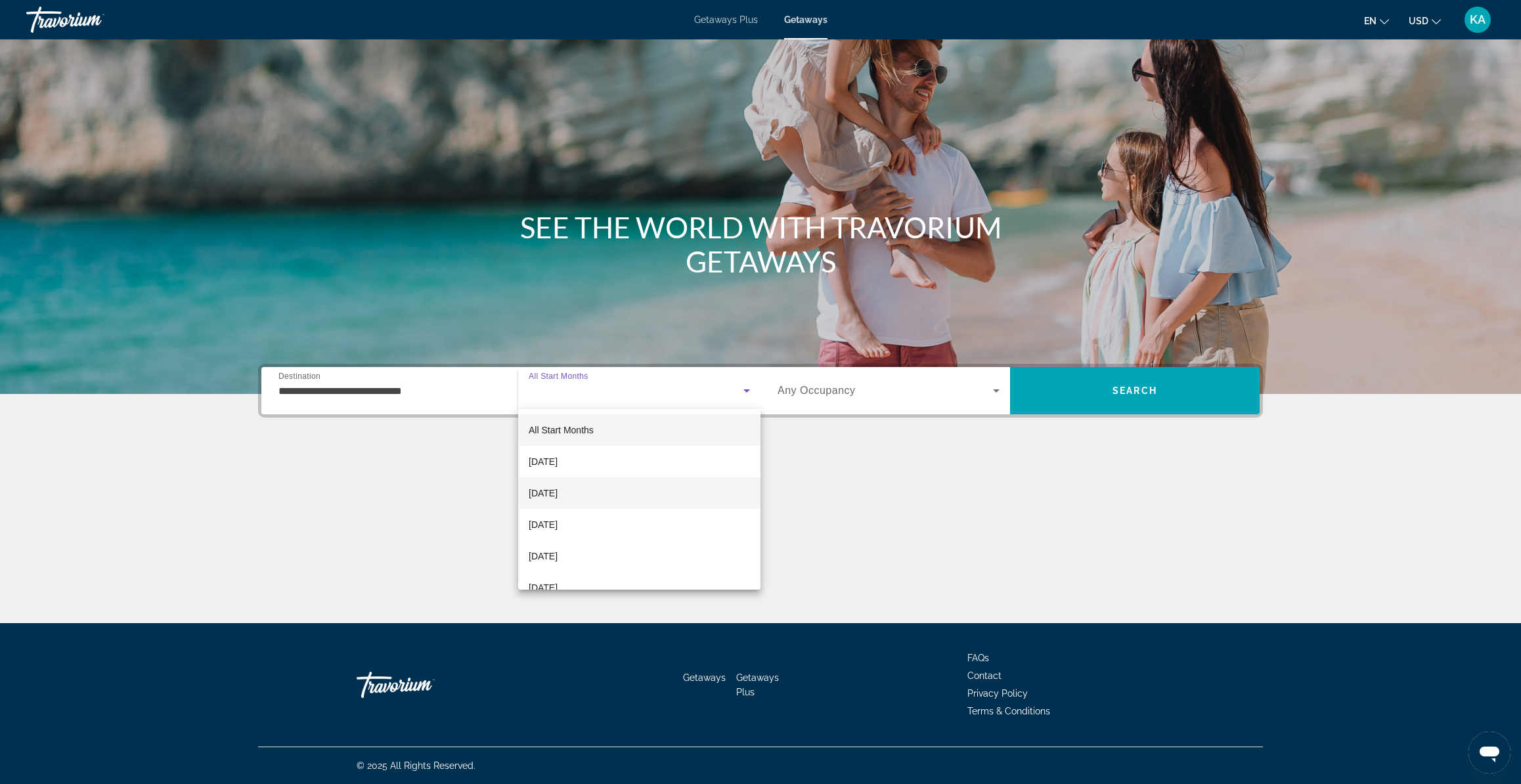
click at [557, 485] on span "[DATE]" at bounding box center [543, 493] width 29 height 16
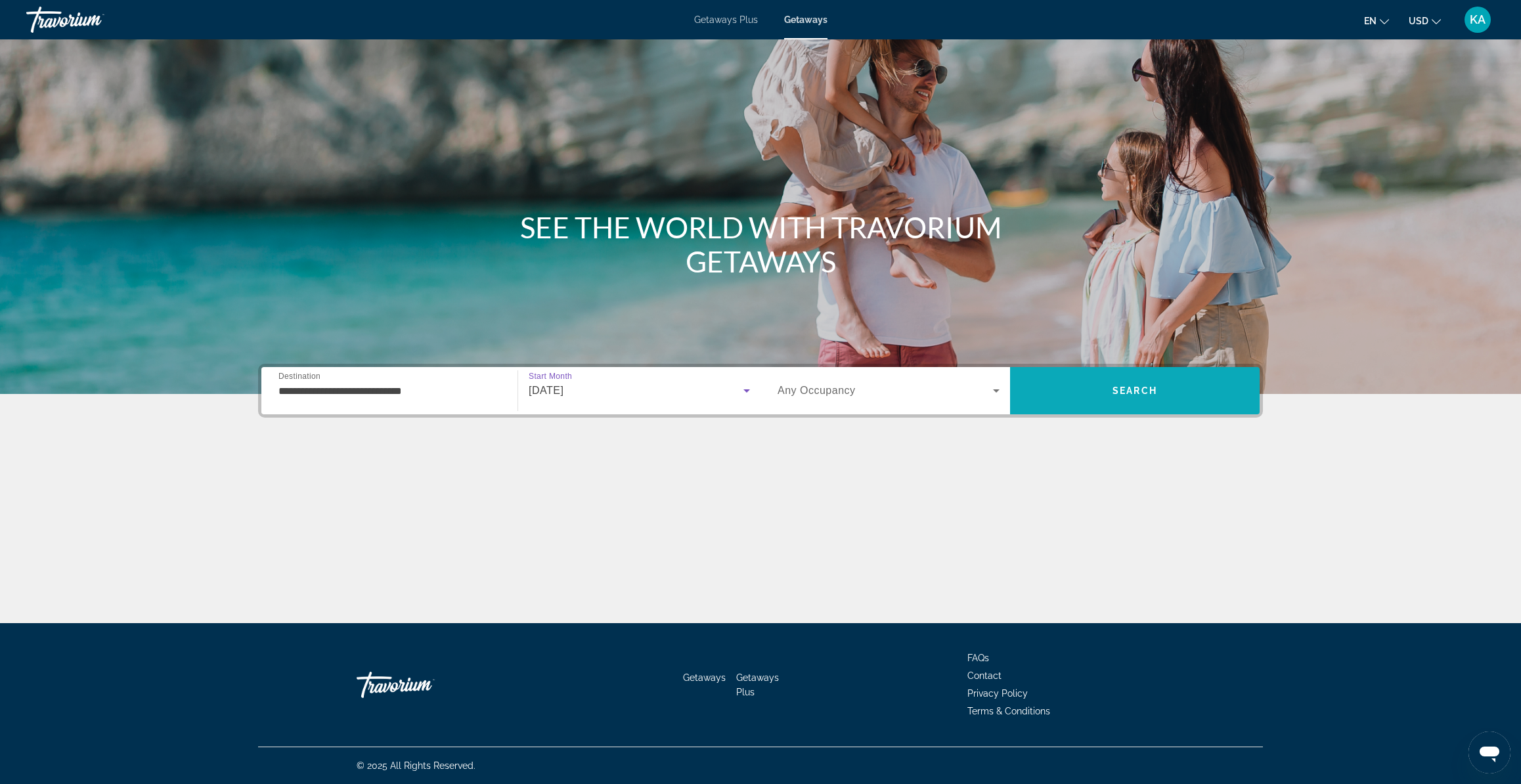
click at [1069, 388] on span "Search" at bounding box center [1135, 390] width 249 height 31
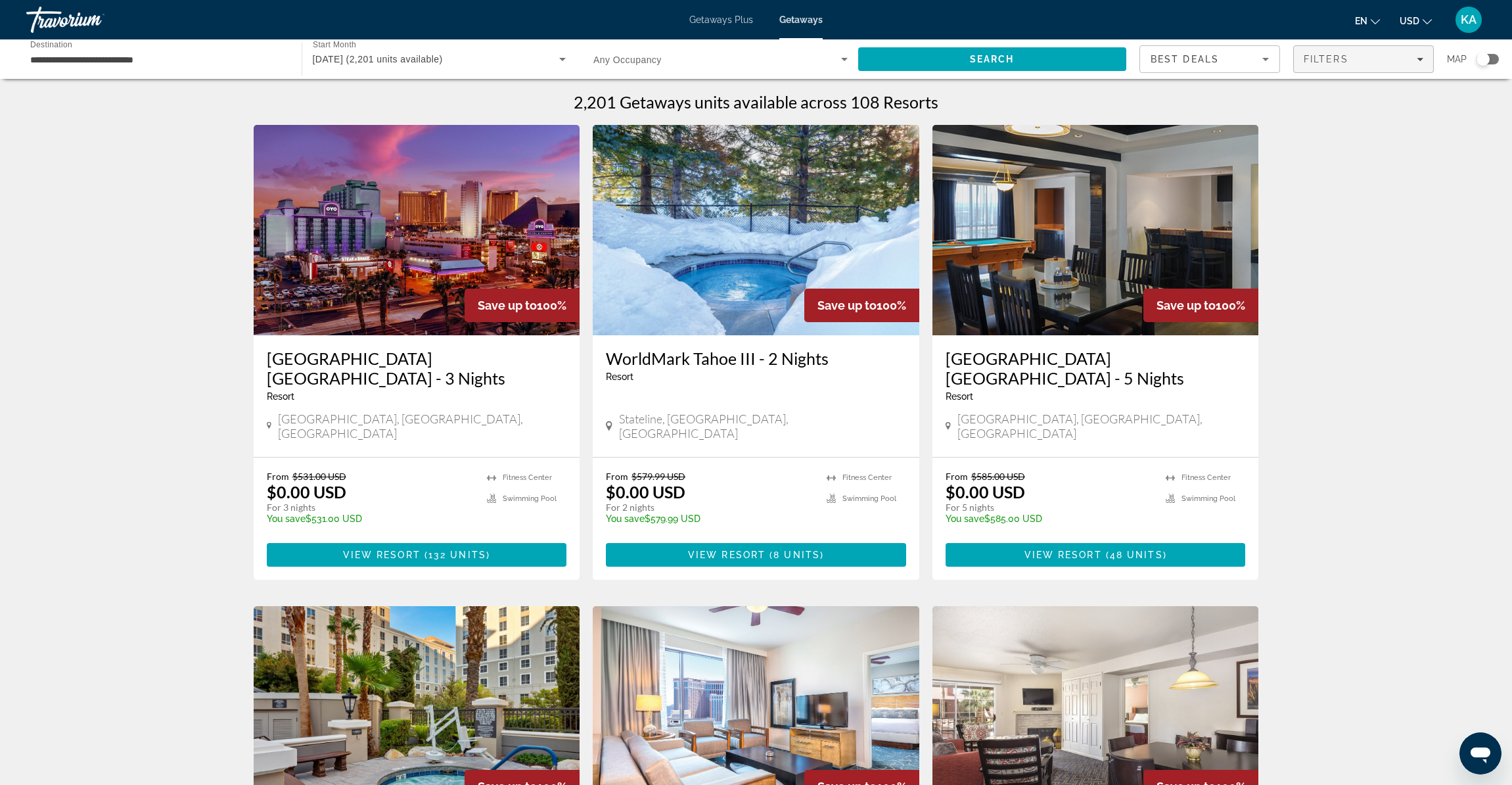
click at [1323, 62] on span "Filters" at bounding box center [1326, 59] width 45 height 10
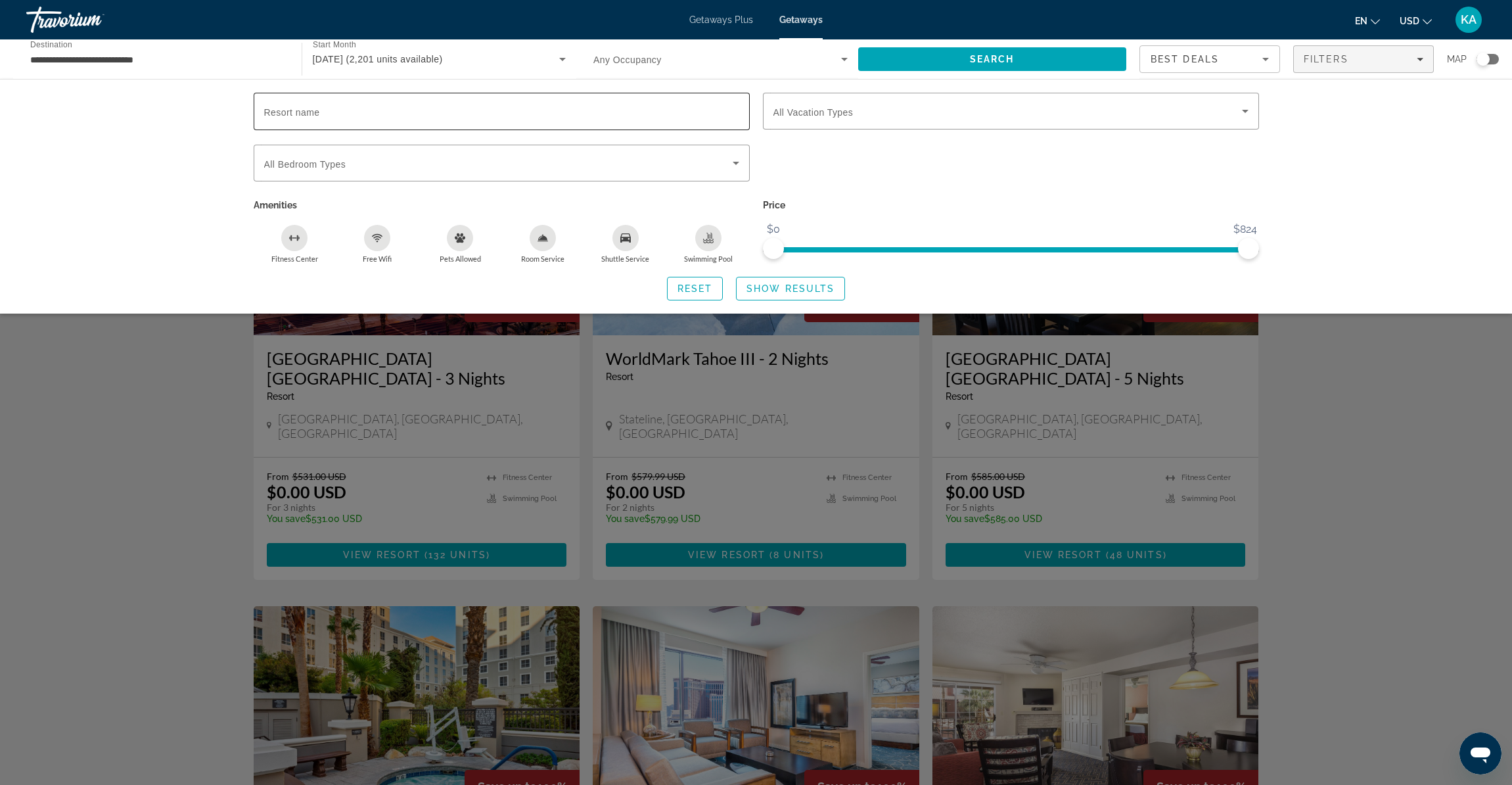
click at [430, 117] on input "Resort name" at bounding box center [501, 112] width 475 height 16
type input "*****"
click at [773, 294] on span "Show Results" at bounding box center [791, 289] width 88 height 10
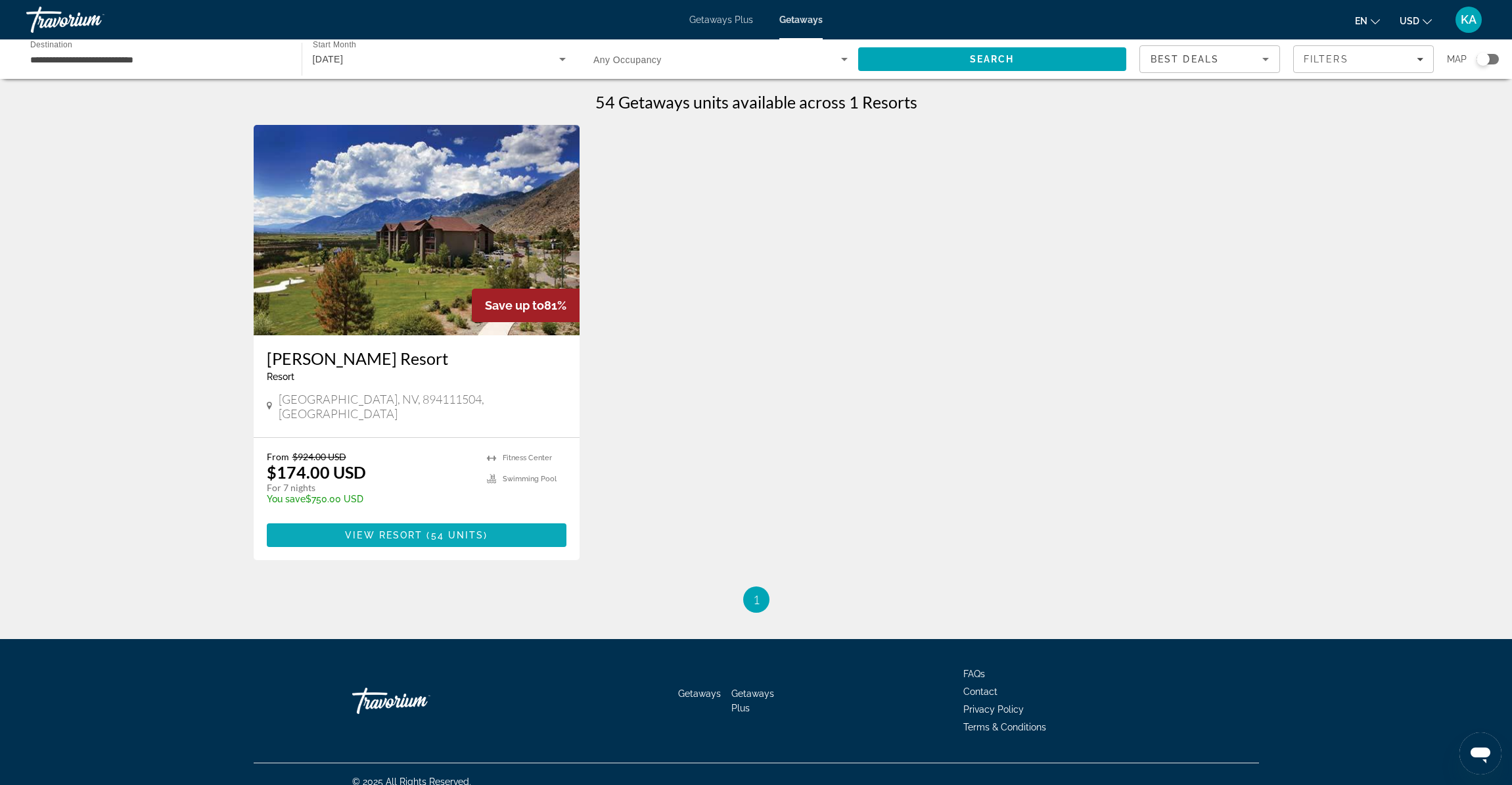
click at [391, 530] on span "View Resort" at bounding box center [384, 535] width 78 height 10
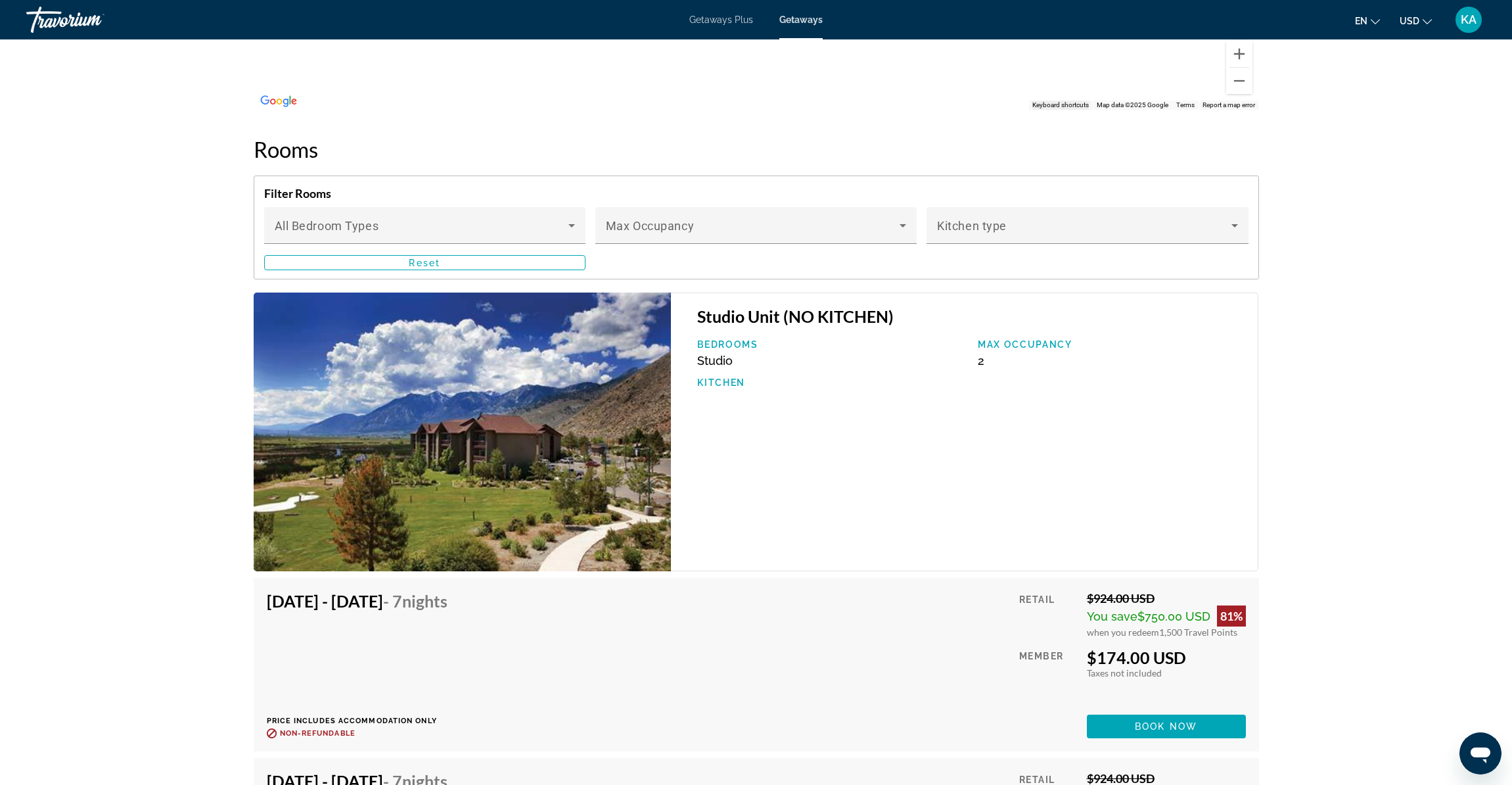
scroll to position [1959, 0]
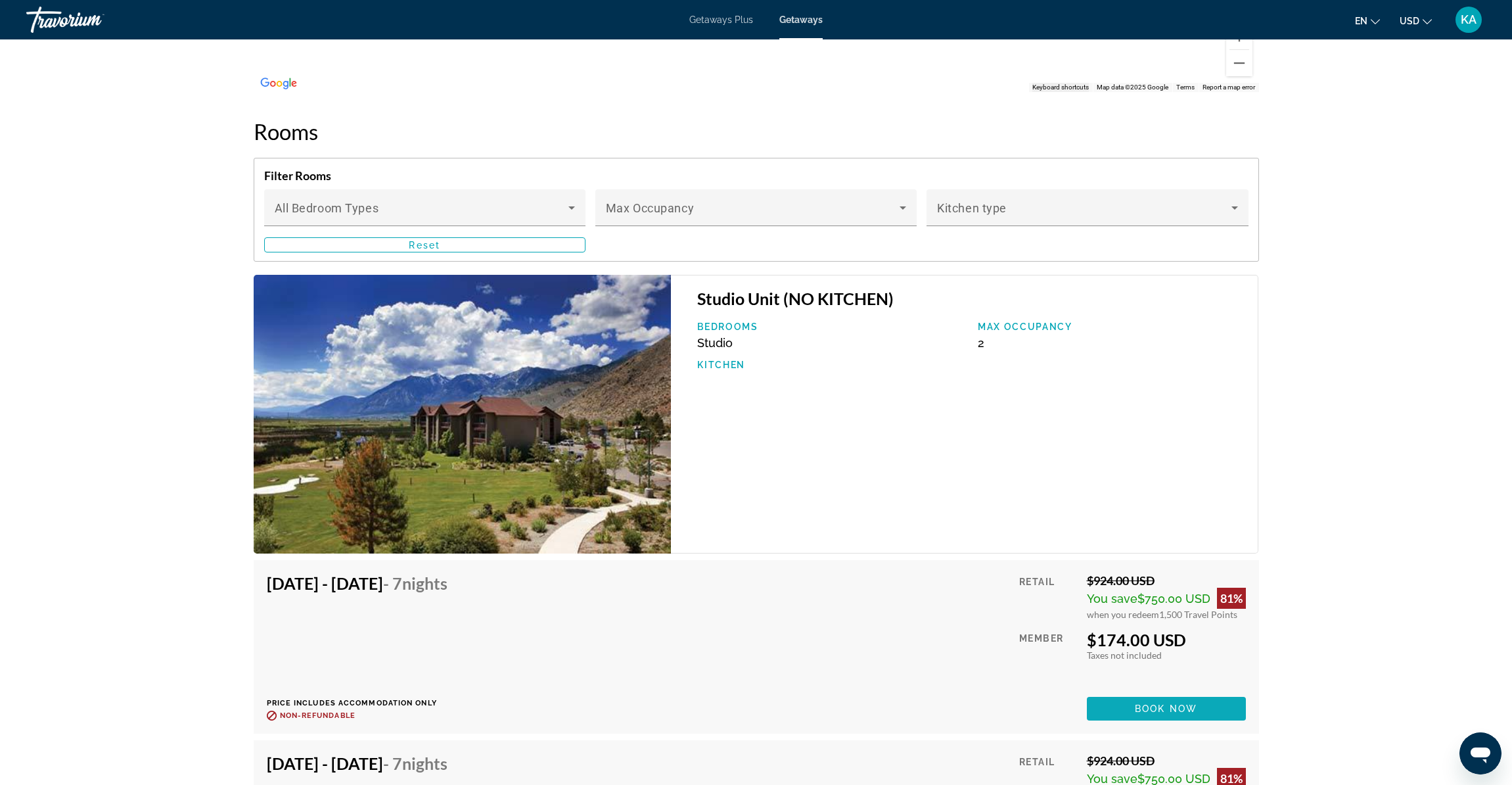
click at [1145, 710] on span "Book now" at bounding box center [1166, 709] width 62 height 10
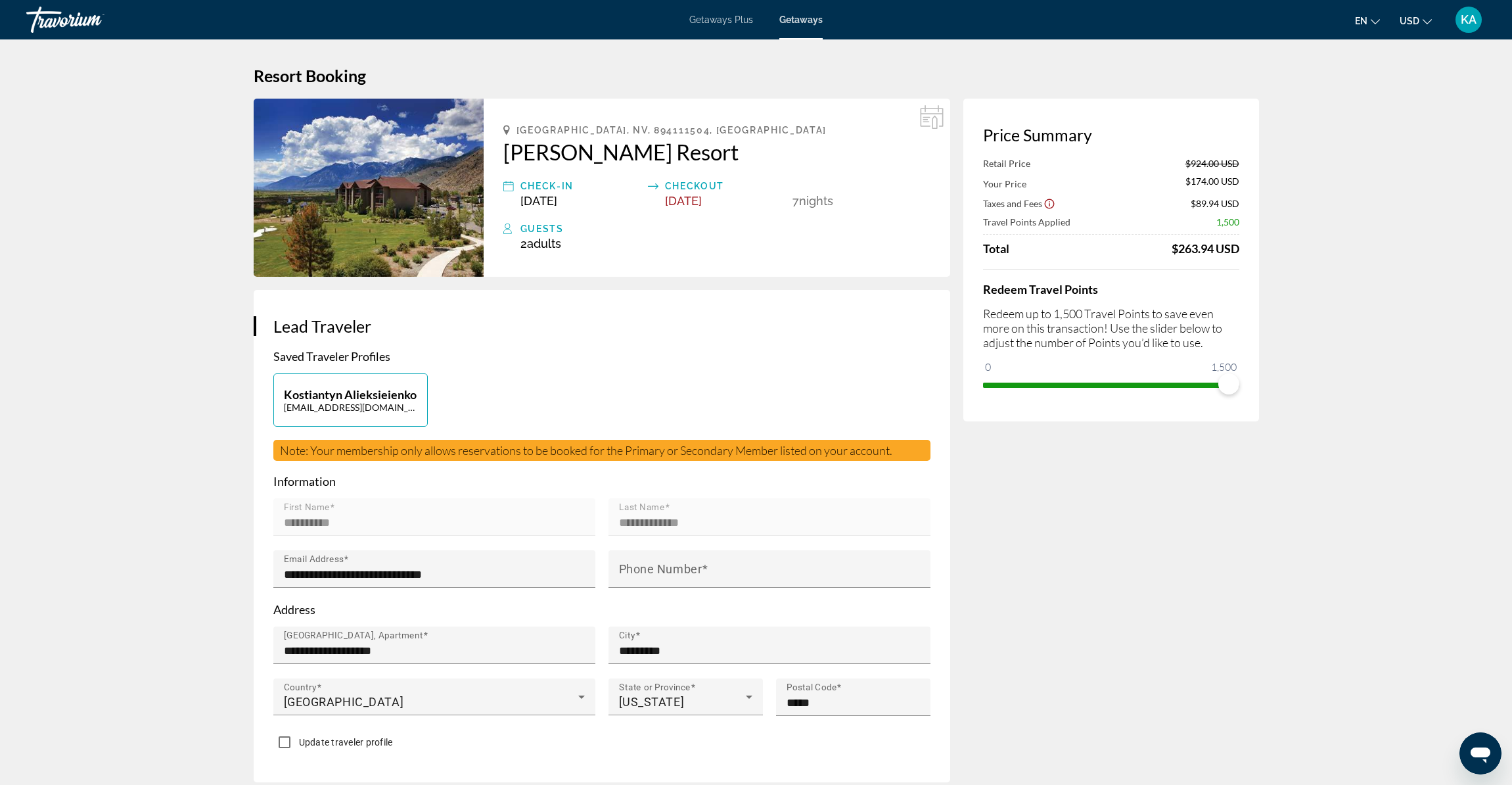
drag, startPoint x: 501, startPoint y: 151, endPoint x: 718, endPoint y: 159, distance: 217.1
click at [718, 159] on div "[GEOGRAPHIC_DATA], NV, 894111504, [GEOGRAPHIC_DATA] [PERSON_NAME] Resort Check-…" at bounding box center [716, 188] width 467 height 178
